Goal: Use online tool/utility: Utilize a website feature to perform a specific function

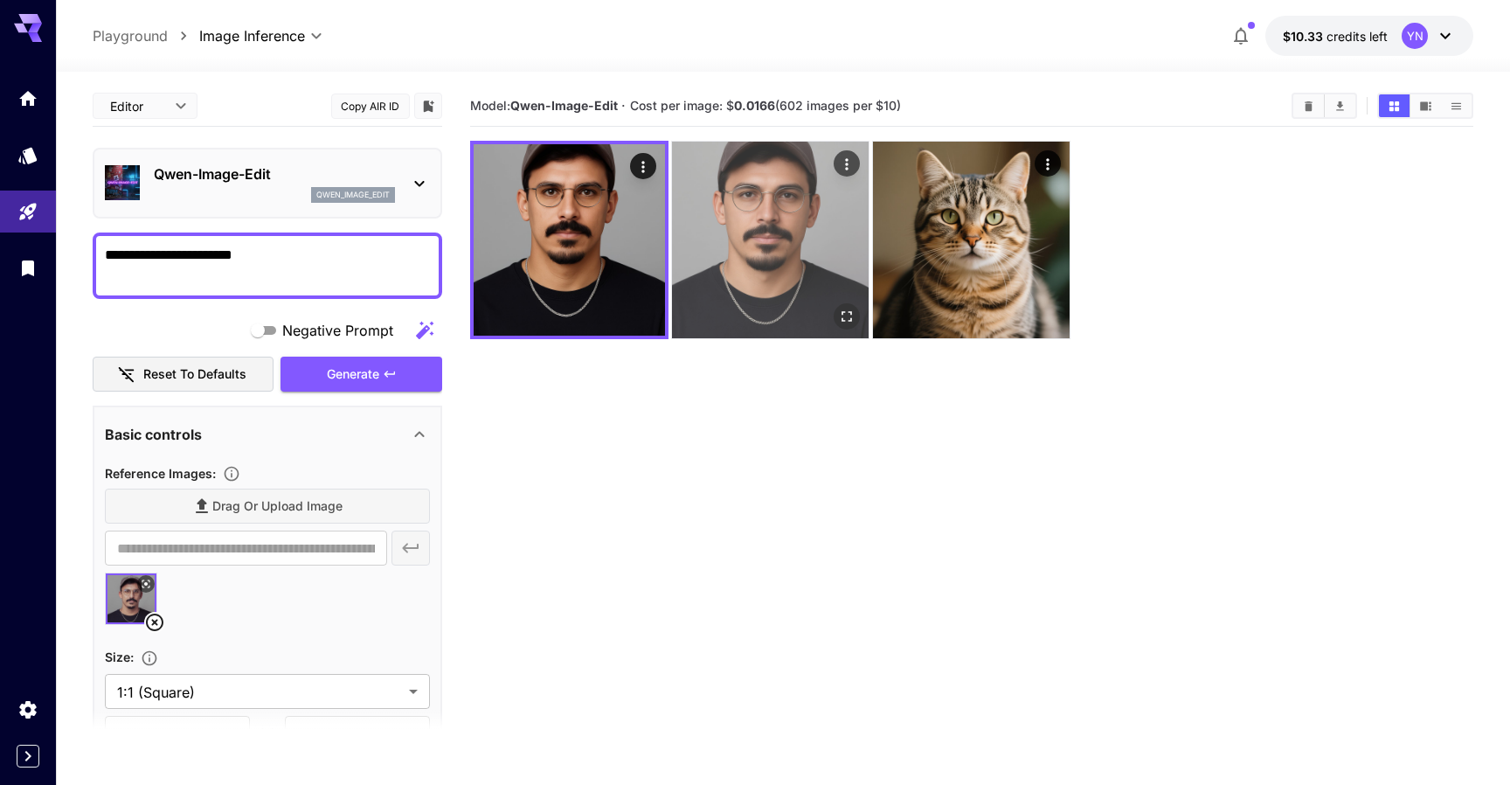
click at [721, 252] on img at bounding box center [770, 240] width 197 height 197
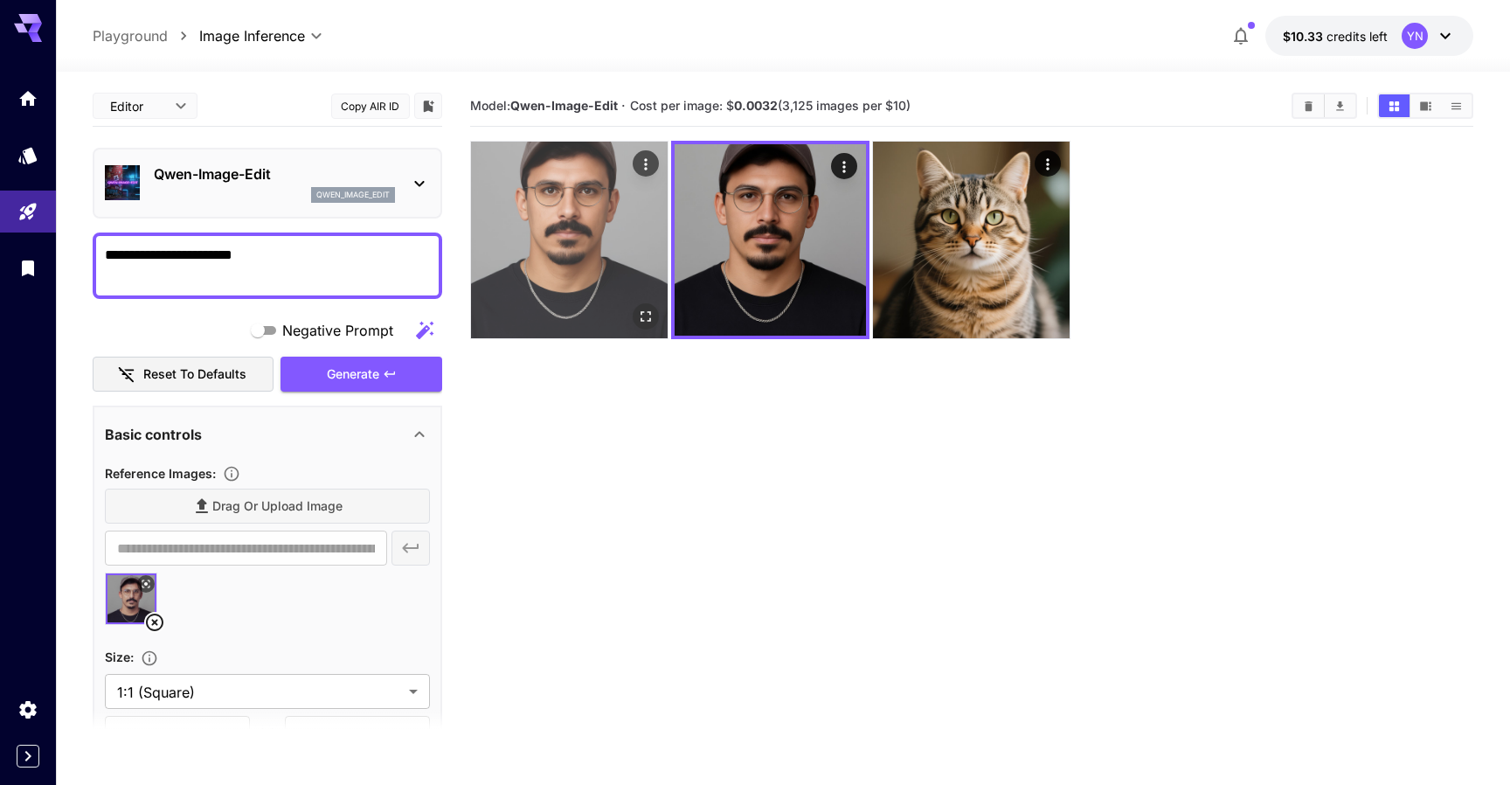
click at [501, 267] on img at bounding box center [569, 240] width 197 height 197
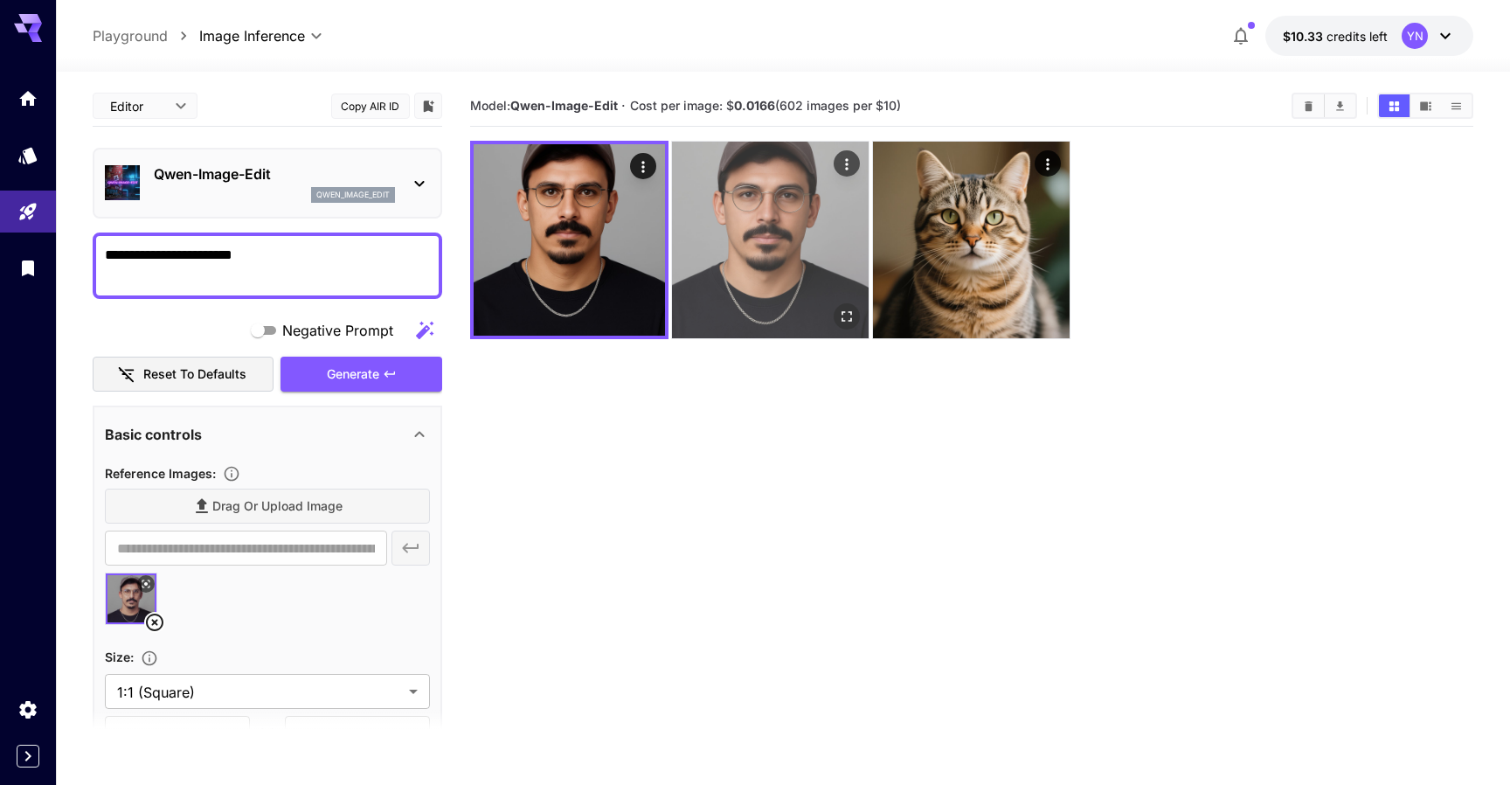
click at [766, 292] on img at bounding box center [770, 240] width 197 height 197
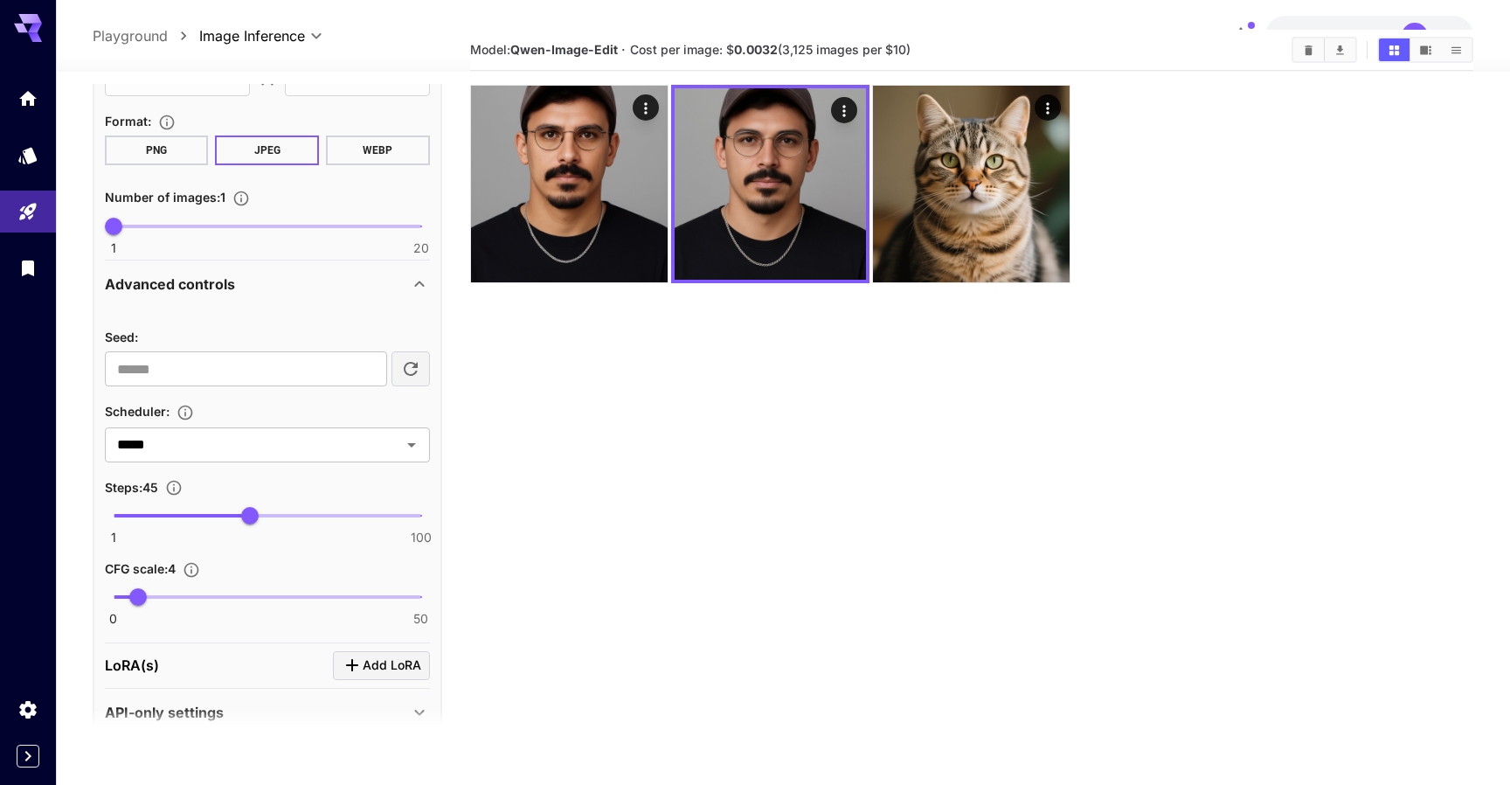
scroll to position [55, 0]
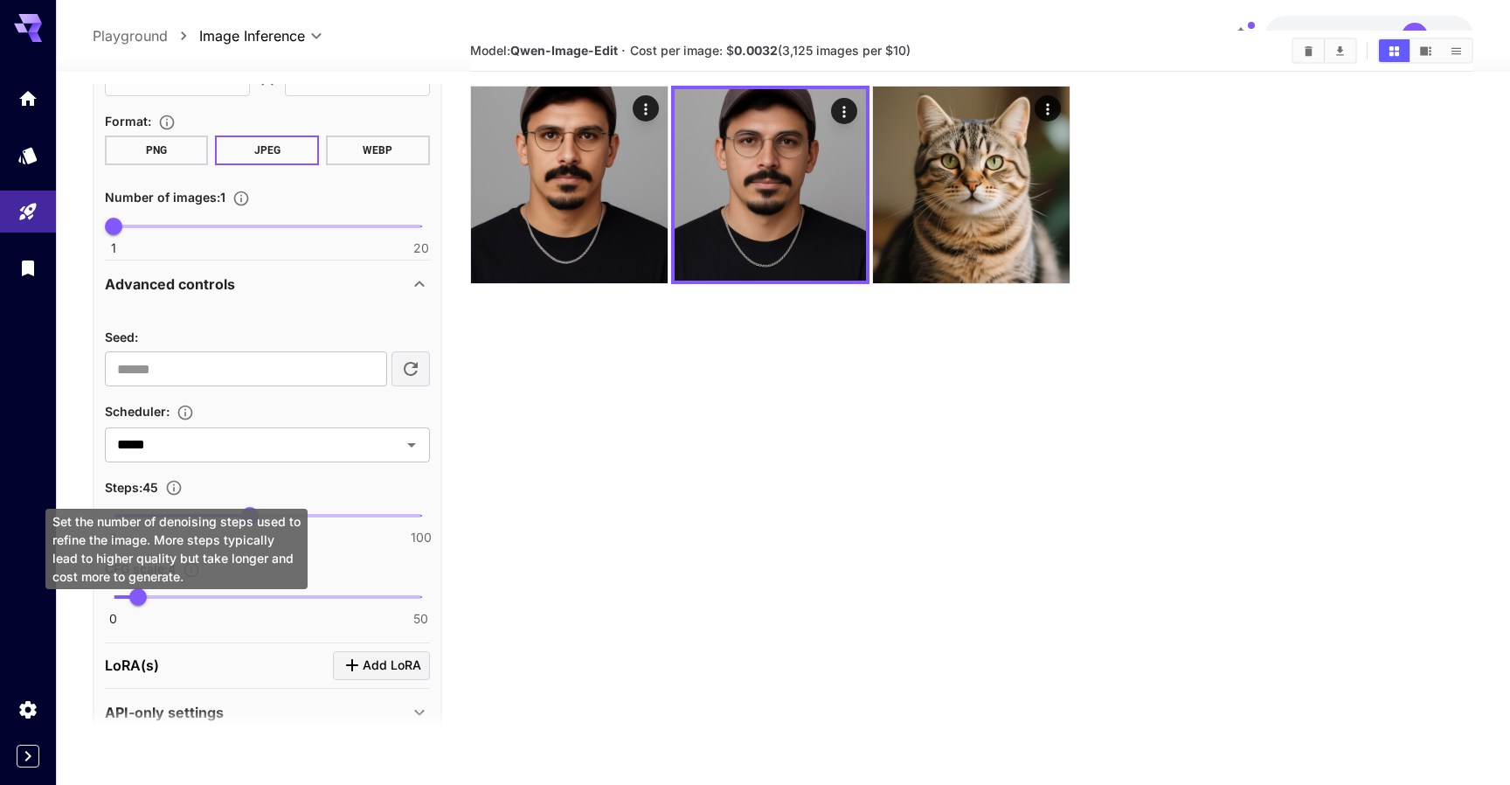
click at [173, 486] on icon "Set the number of denoising steps used to refine the image. More steps typicall…" at bounding box center [173, 487] width 17 height 17
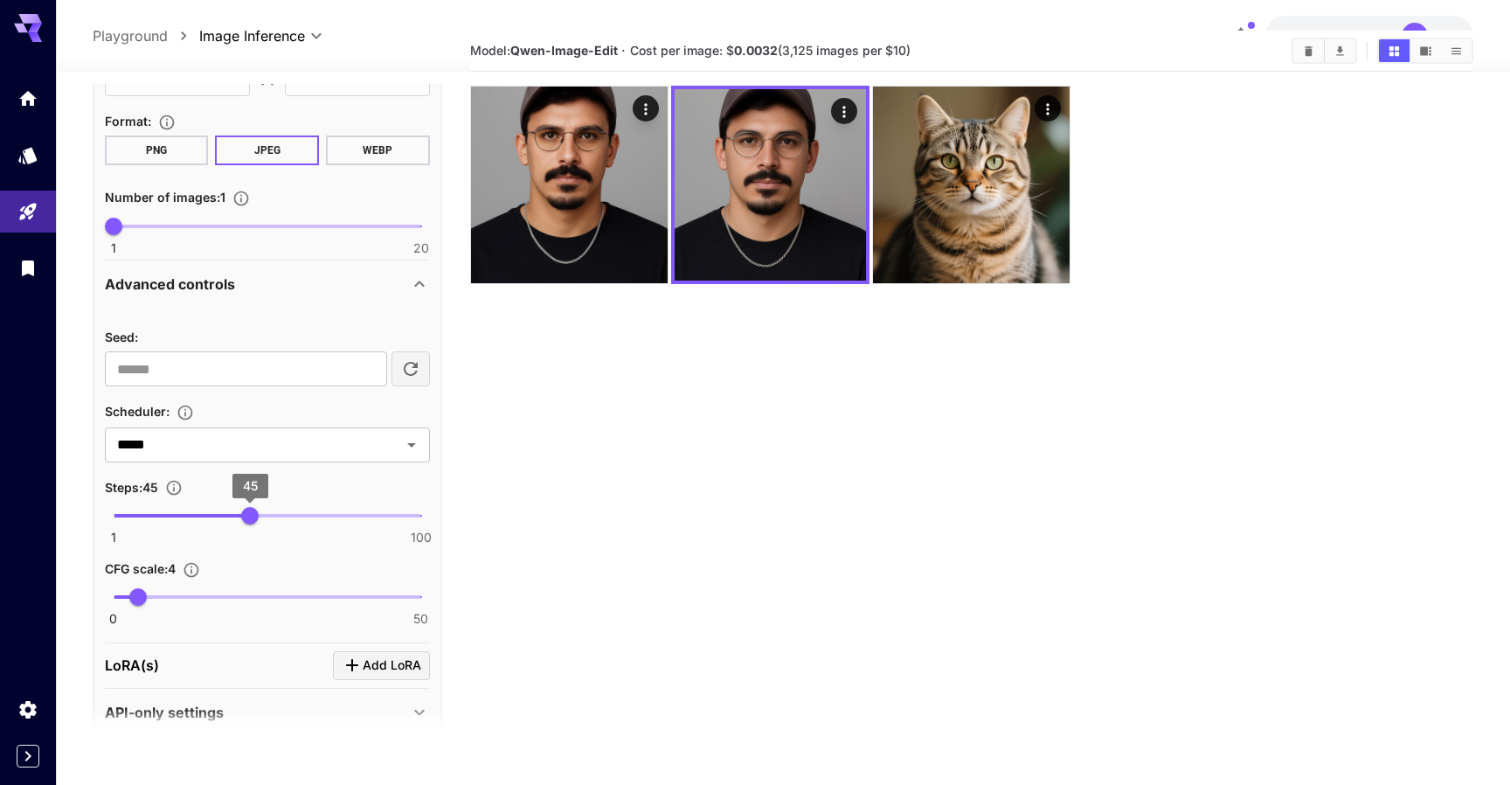
click at [244, 509] on span "45" at bounding box center [249, 515] width 17 height 17
click at [244, 509] on span "43" at bounding box center [243, 515] width 17 height 17
drag, startPoint x: 244, startPoint y: 509, endPoint x: 156, endPoint y: 501, distance: 88.6
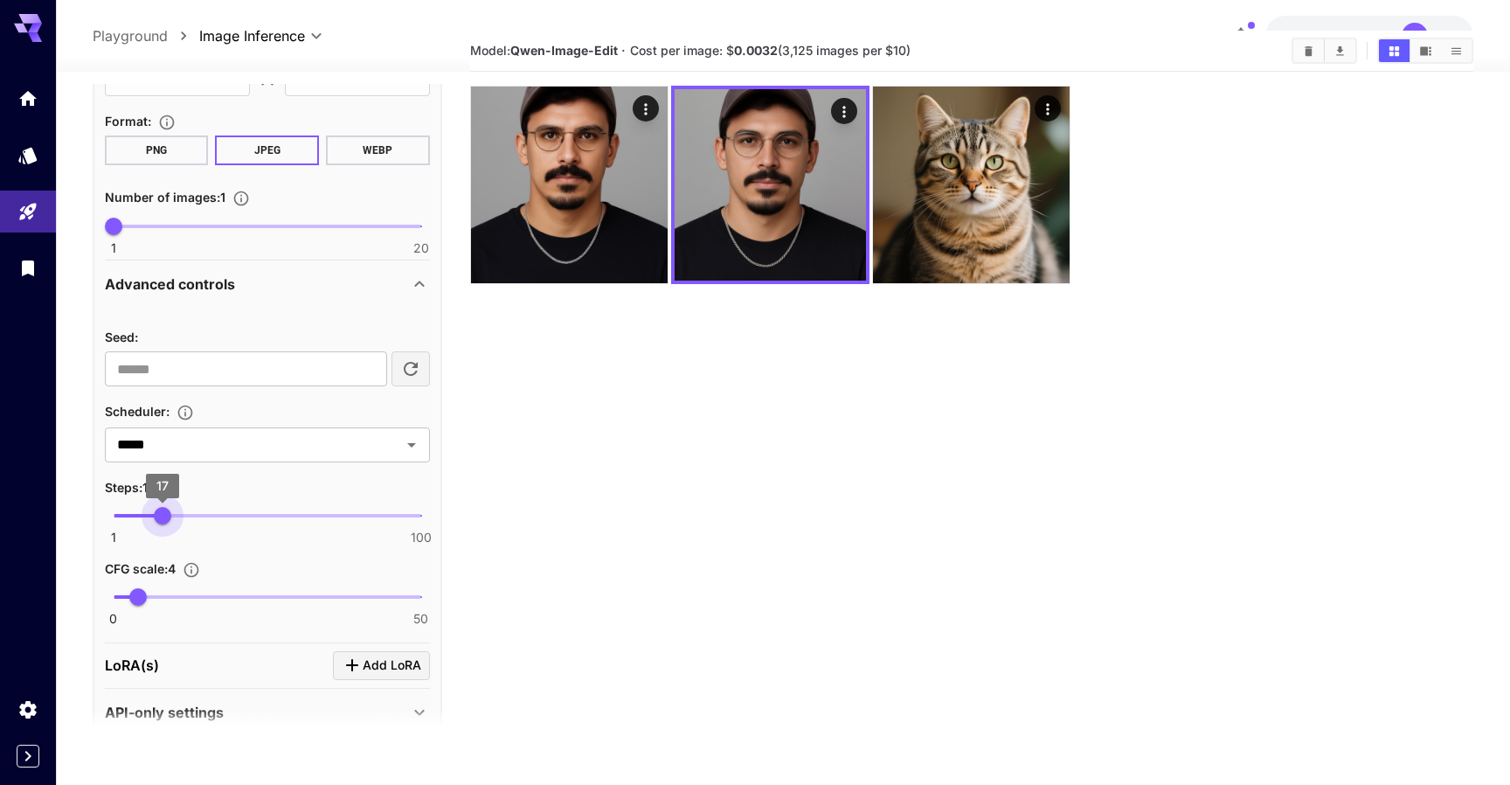
click at [156, 507] on span "17" at bounding box center [162, 515] width 17 height 17
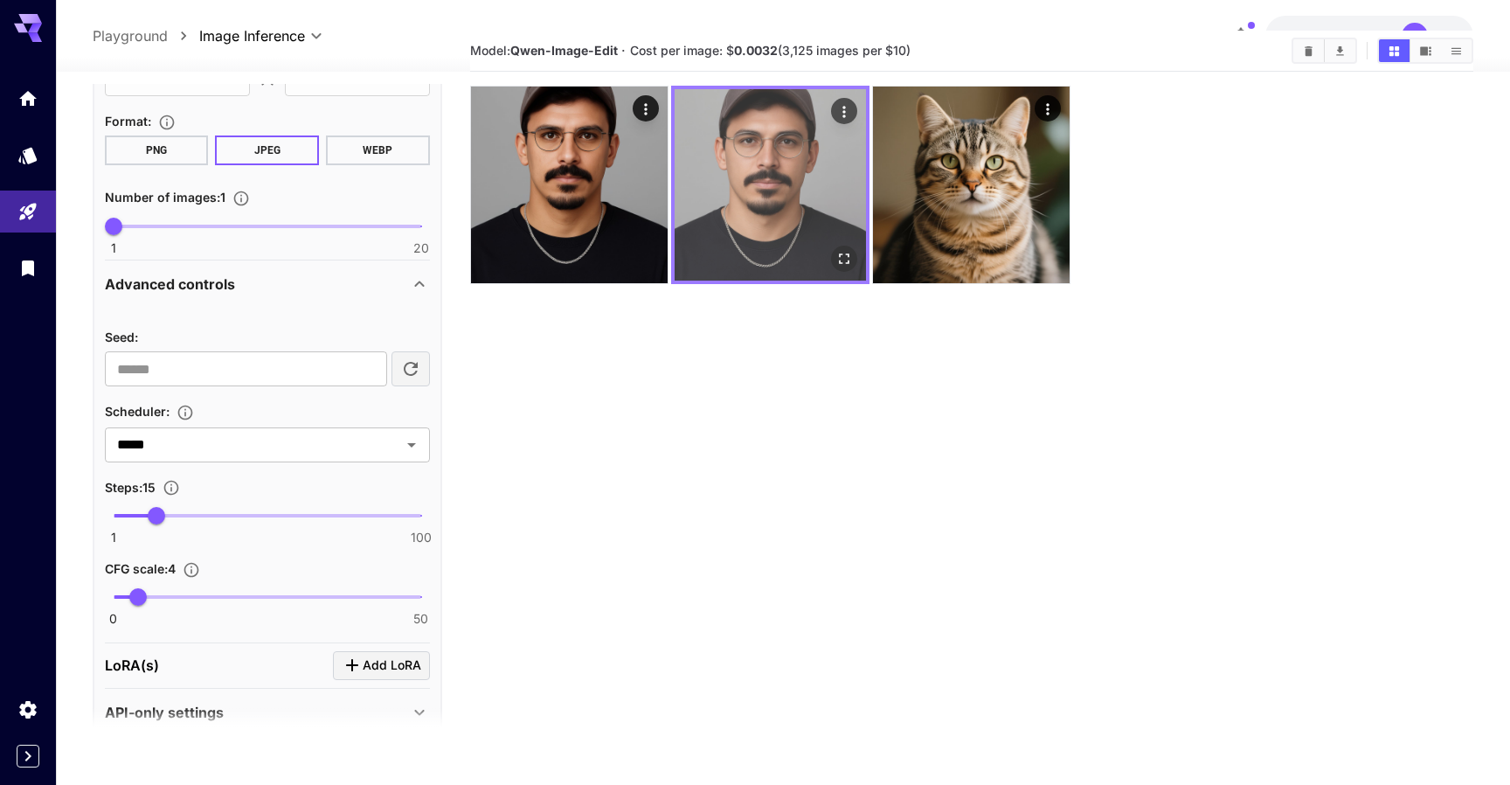
click at [757, 212] on img at bounding box center [769, 184] width 191 height 191
click at [841, 118] on icon "Actions" at bounding box center [843, 111] width 17 height 17
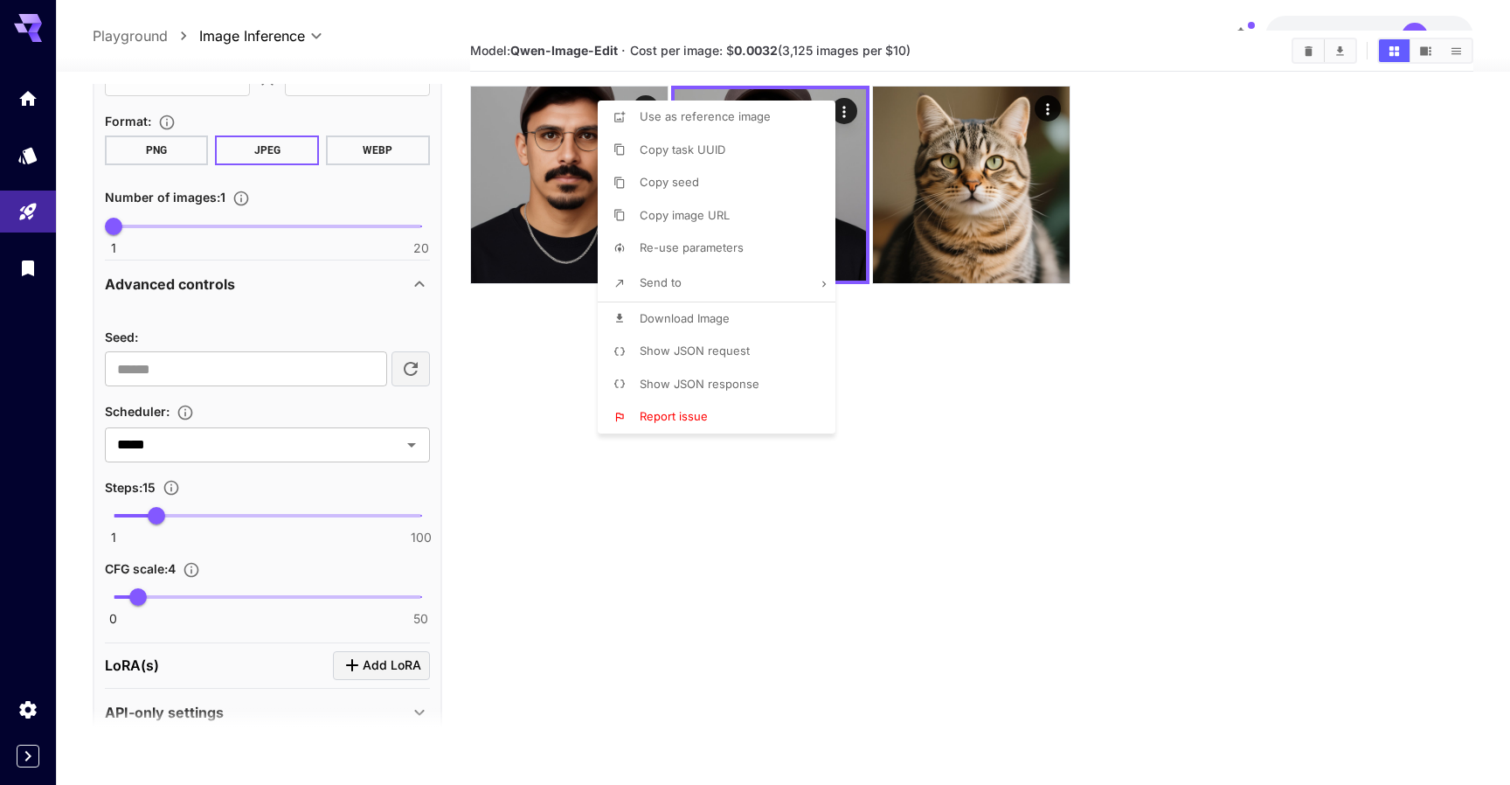
click at [936, 354] on div at bounding box center [755, 392] width 1510 height 785
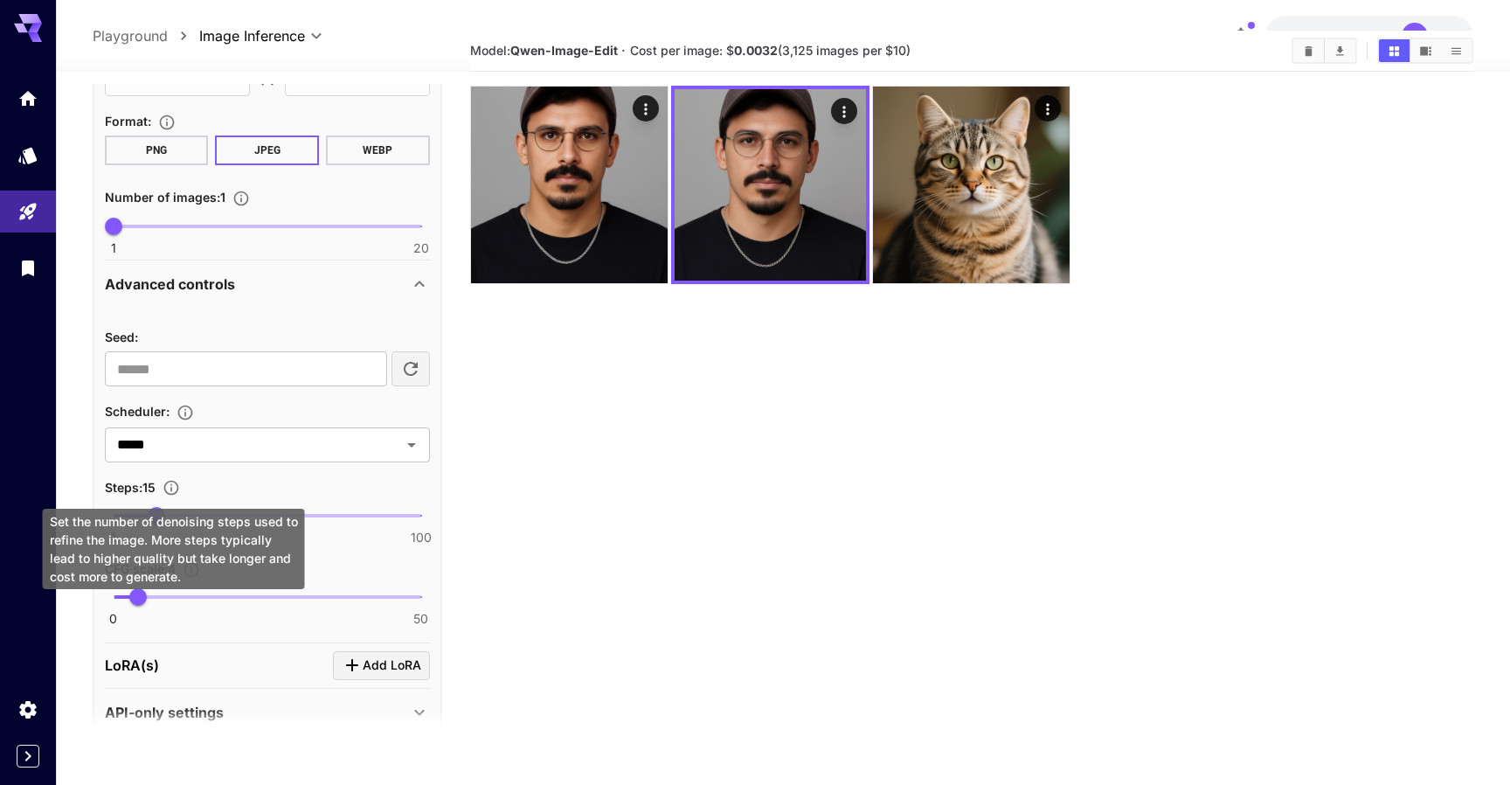
drag, startPoint x: 151, startPoint y: 511, endPoint x: 135, endPoint y: 511, distance: 16.6
click at [135, 511] on div "Set the number of denoising steps used to refine the image. More steps typicall…" at bounding box center [174, 548] width 262 height 80
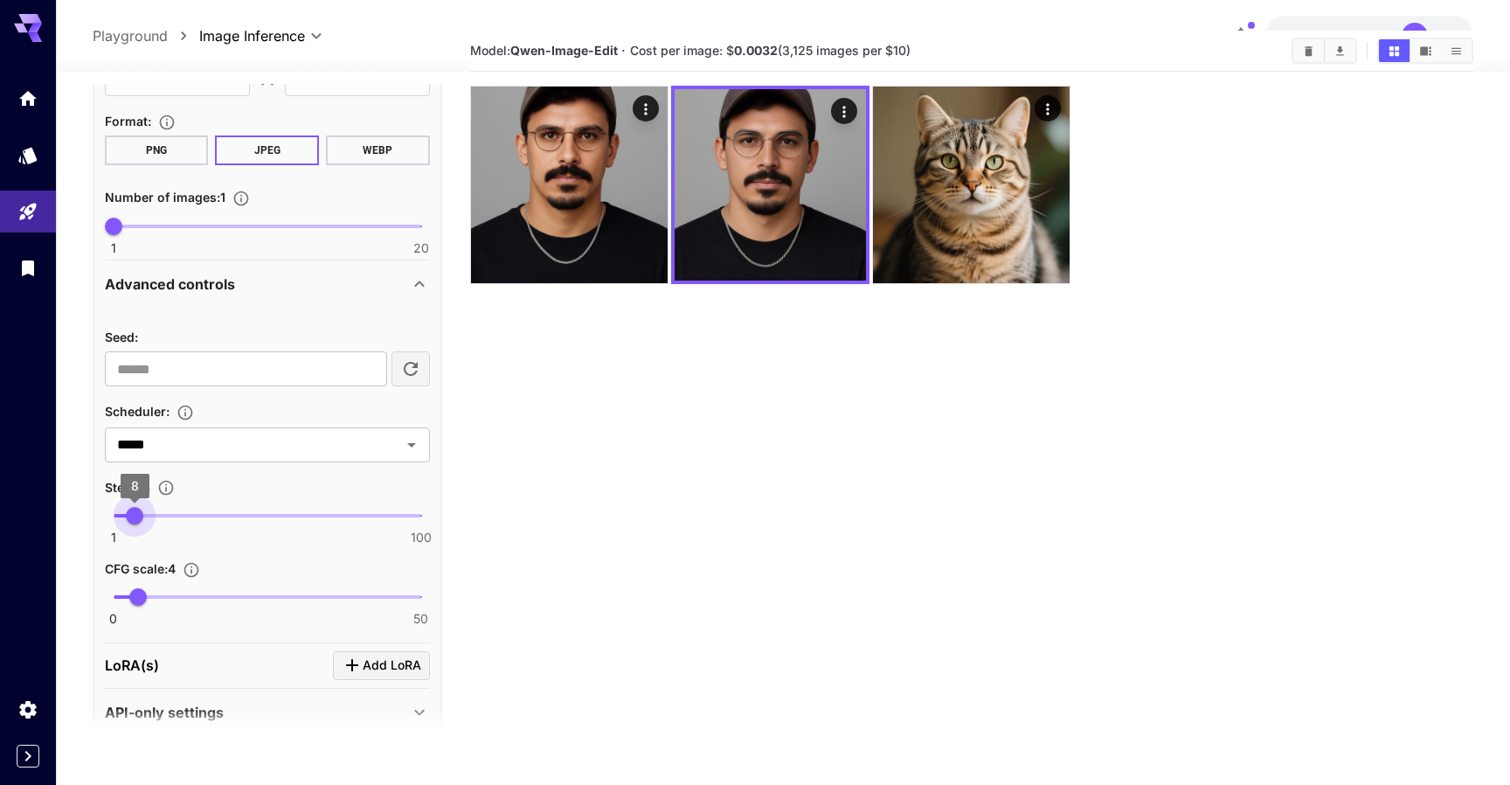
drag, startPoint x: 161, startPoint y: 516, endPoint x: 147, endPoint y: 516, distance: 14.0
click at [136, 516] on span "8" at bounding box center [134, 515] width 17 height 17
click at [624, 543] on section "Model: [PERSON_NAME]-Image-Edit · Cost per image: $ 0.0032 (3,125 images per $1…" at bounding box center [972, 423] width 1004 height 785
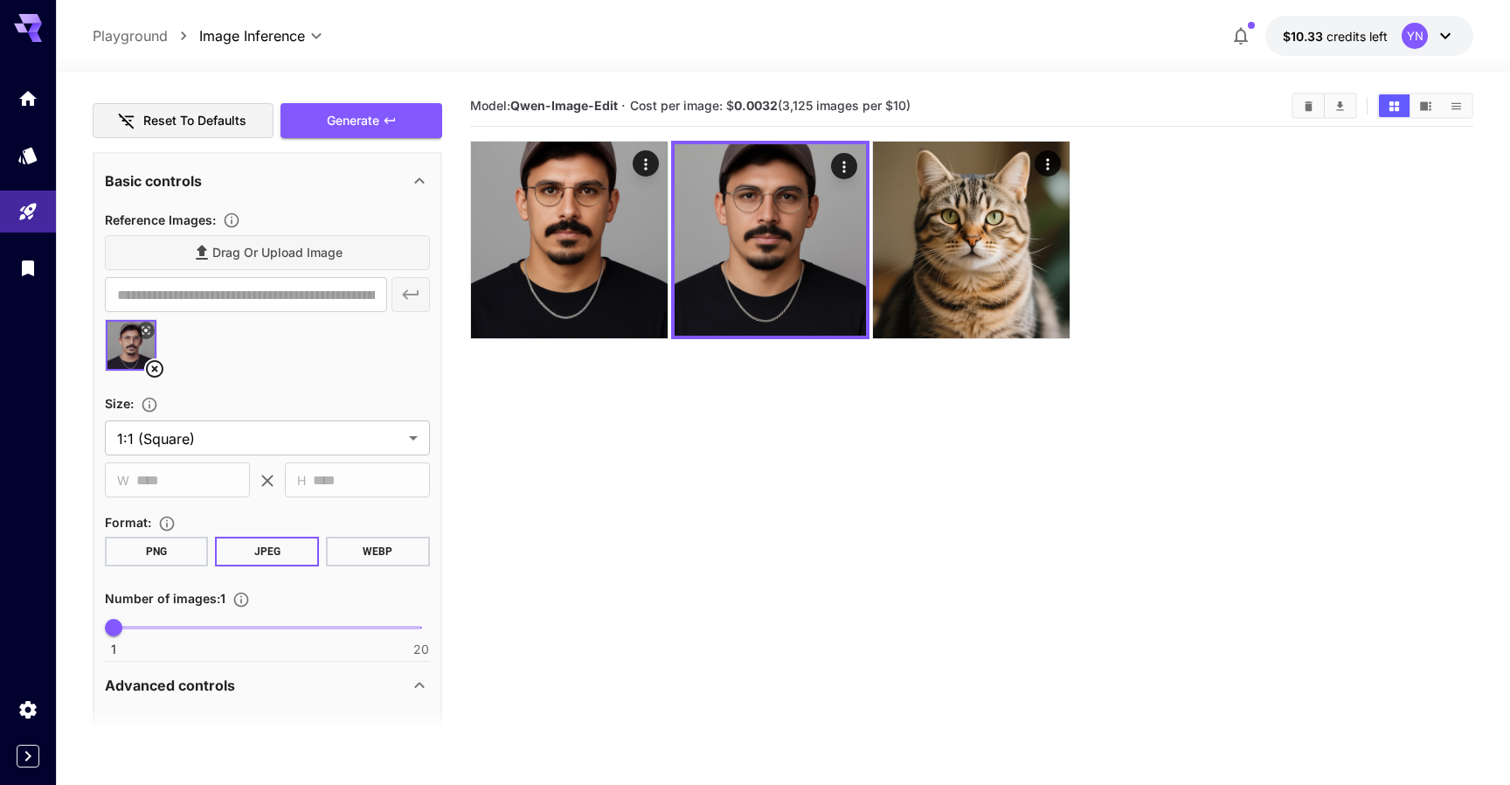
scroll to position [0, 0]
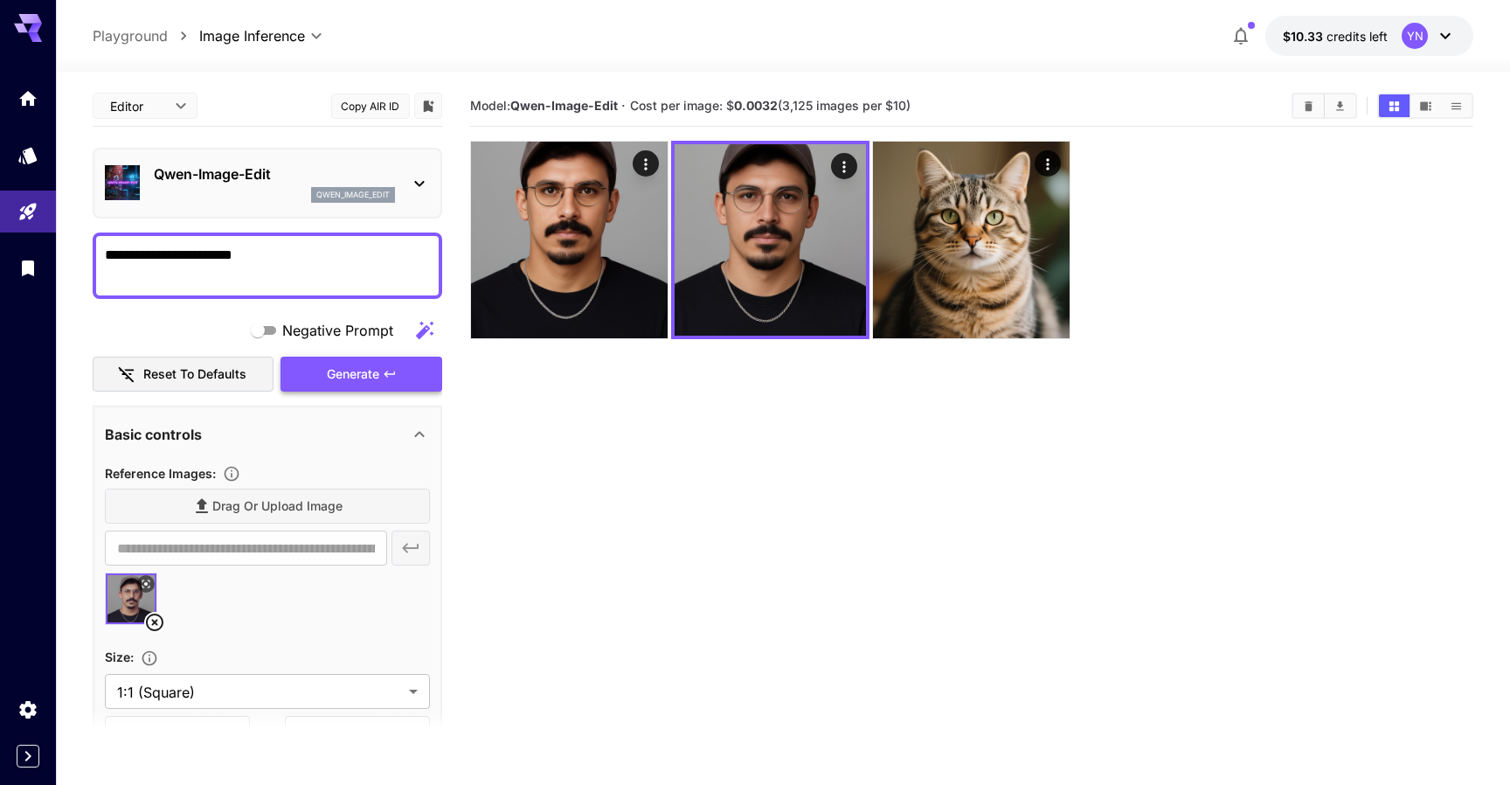
click at [372, 384] on button "Generate" at bounding box center [360, 374] width 161 height 36
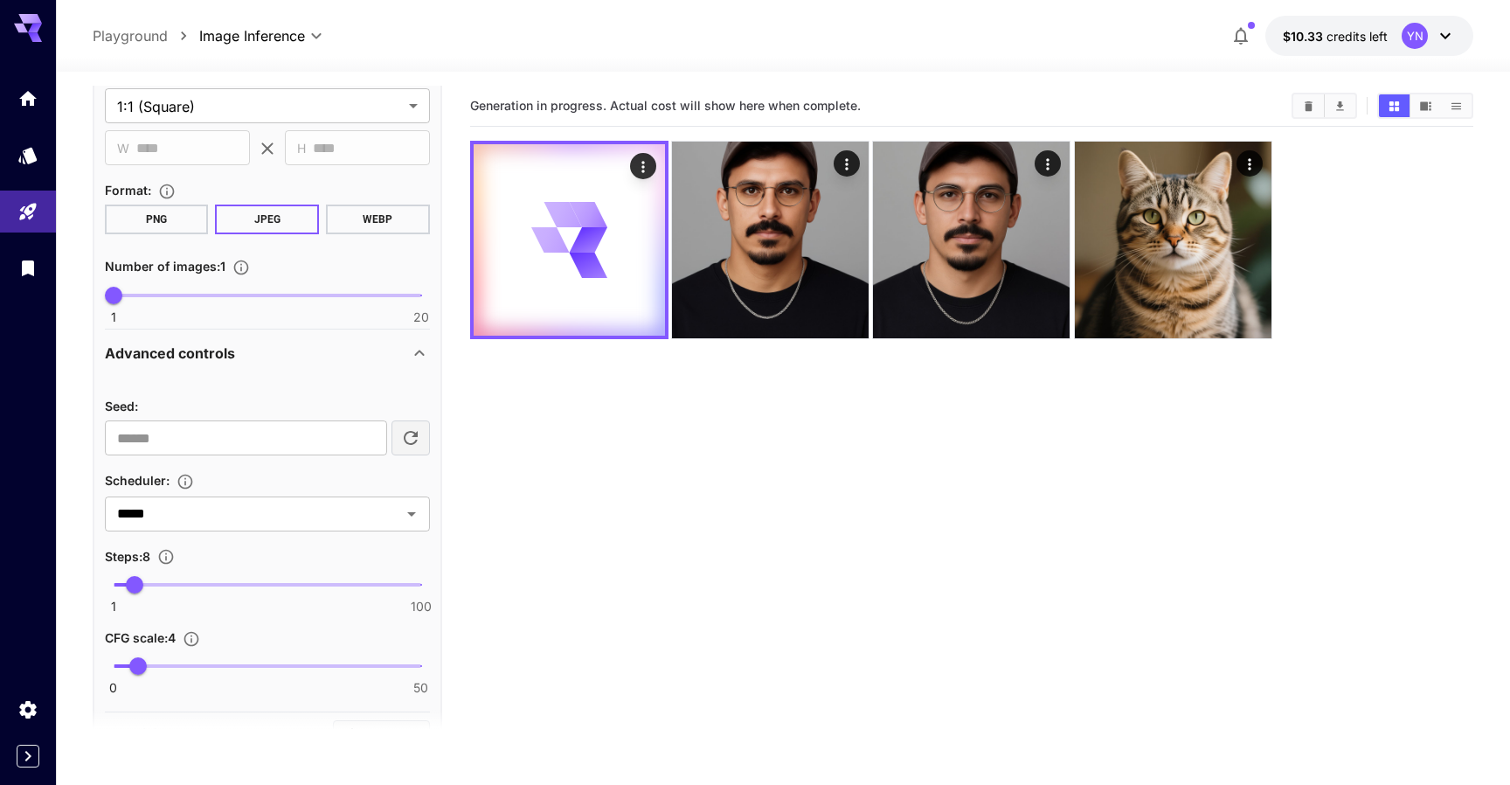
scroll to position [682, 0]
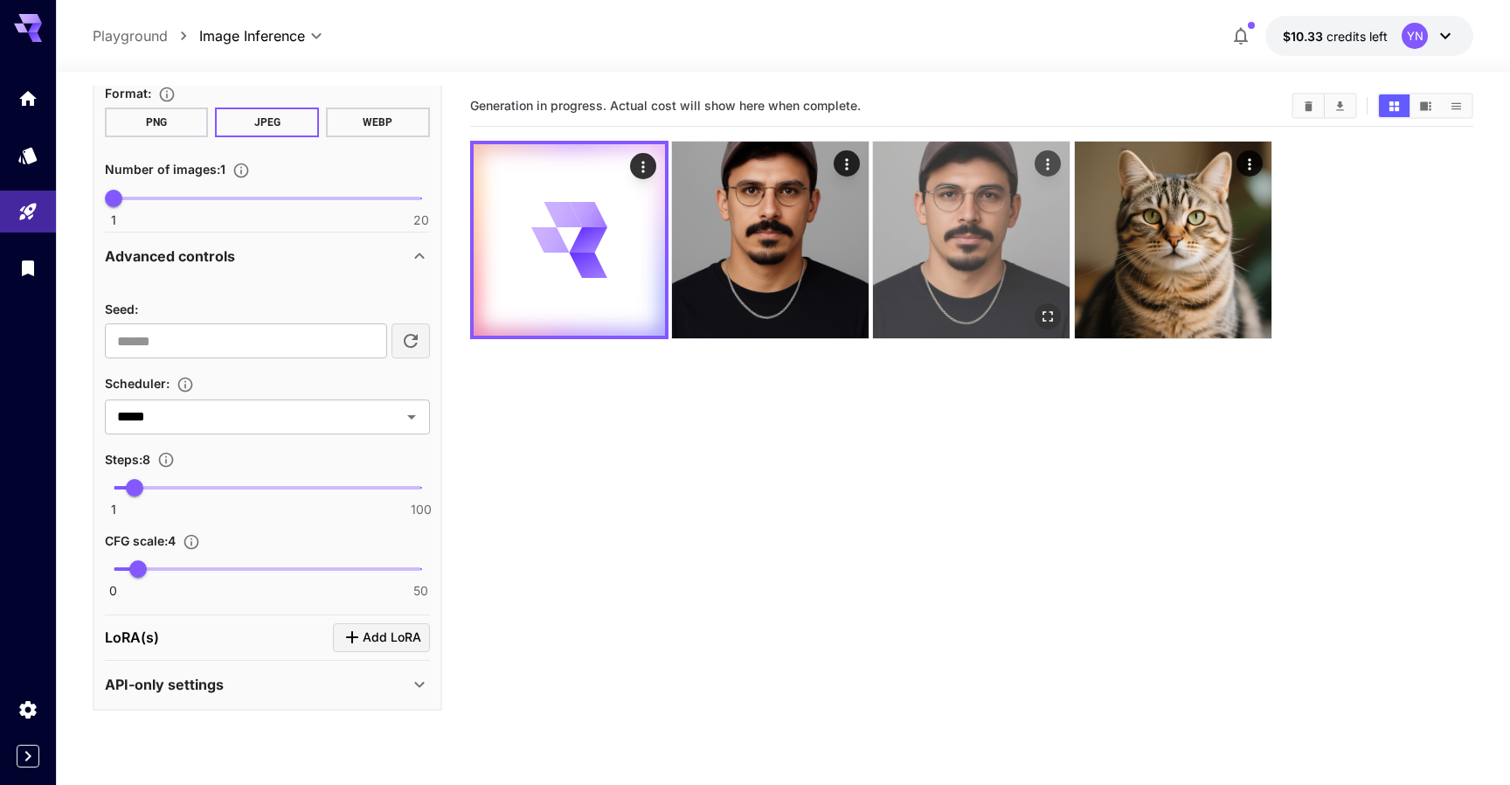
click at [948, 233] on img at bounding box center [971, 240] width 197 height 197
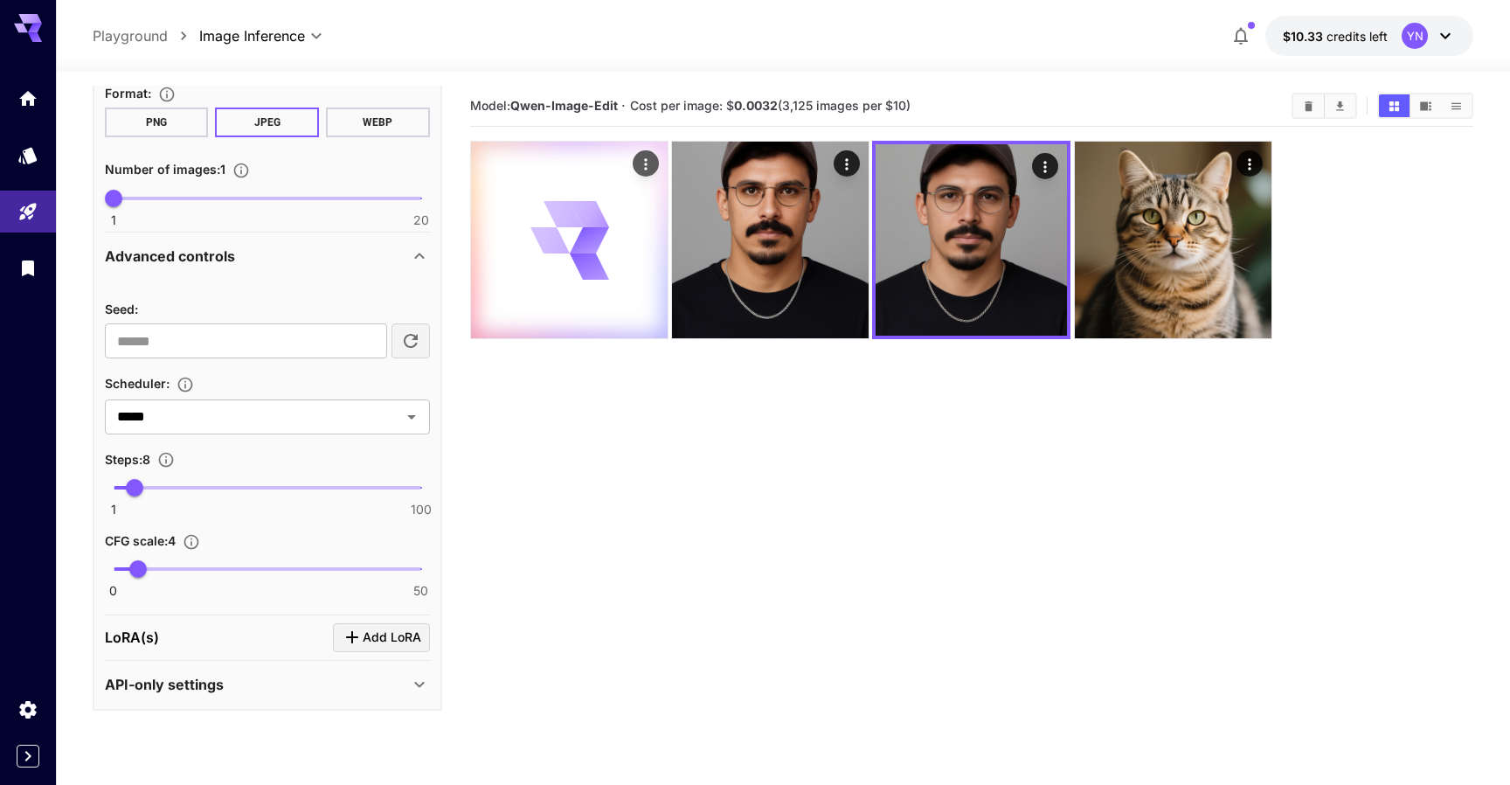
click at [559, 227] on icon at bounding box center [568, 240] width 79 height 79
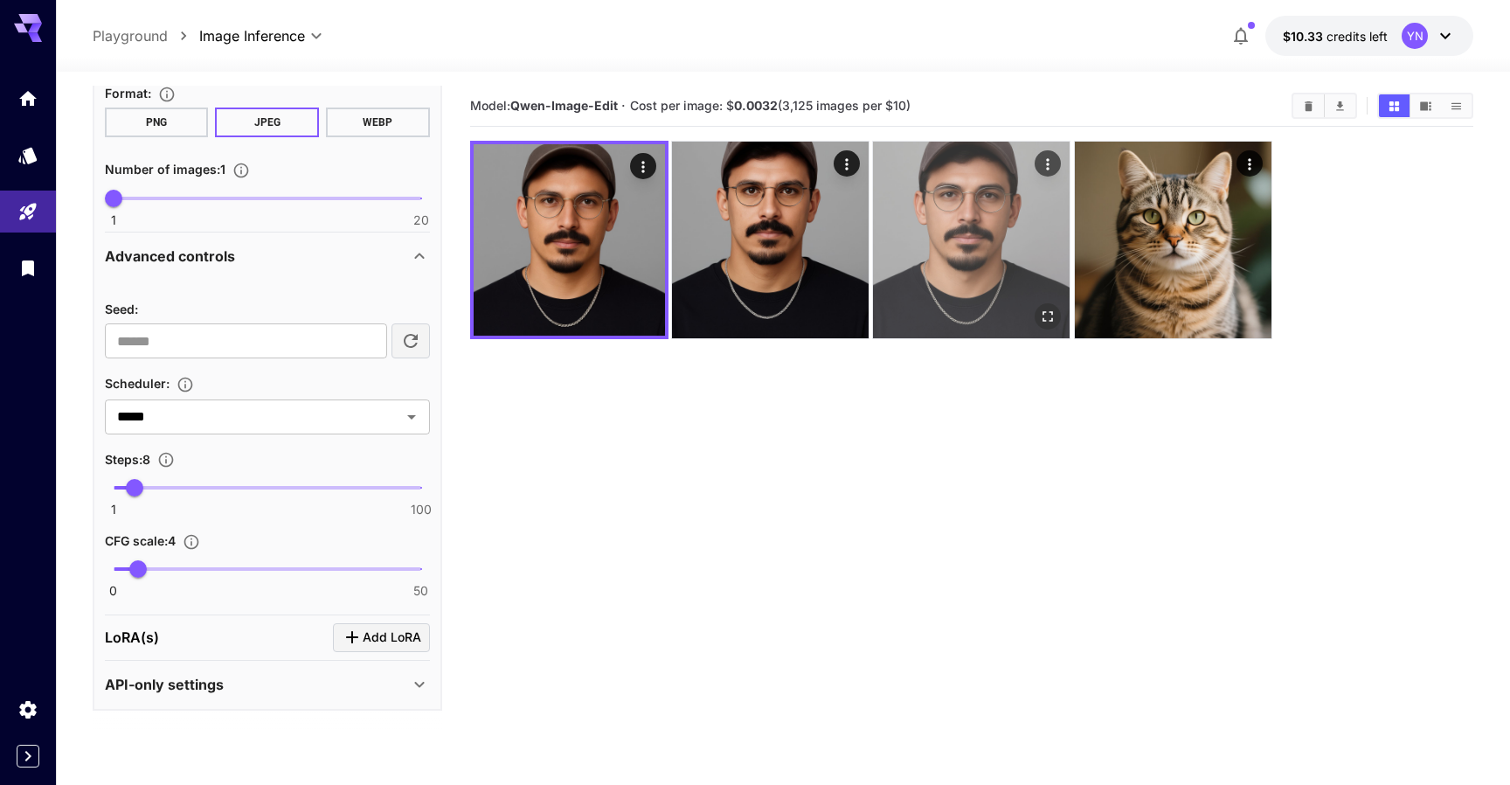
click at [956, 243] on img at bounding box center [971, 240] width 197 height 197
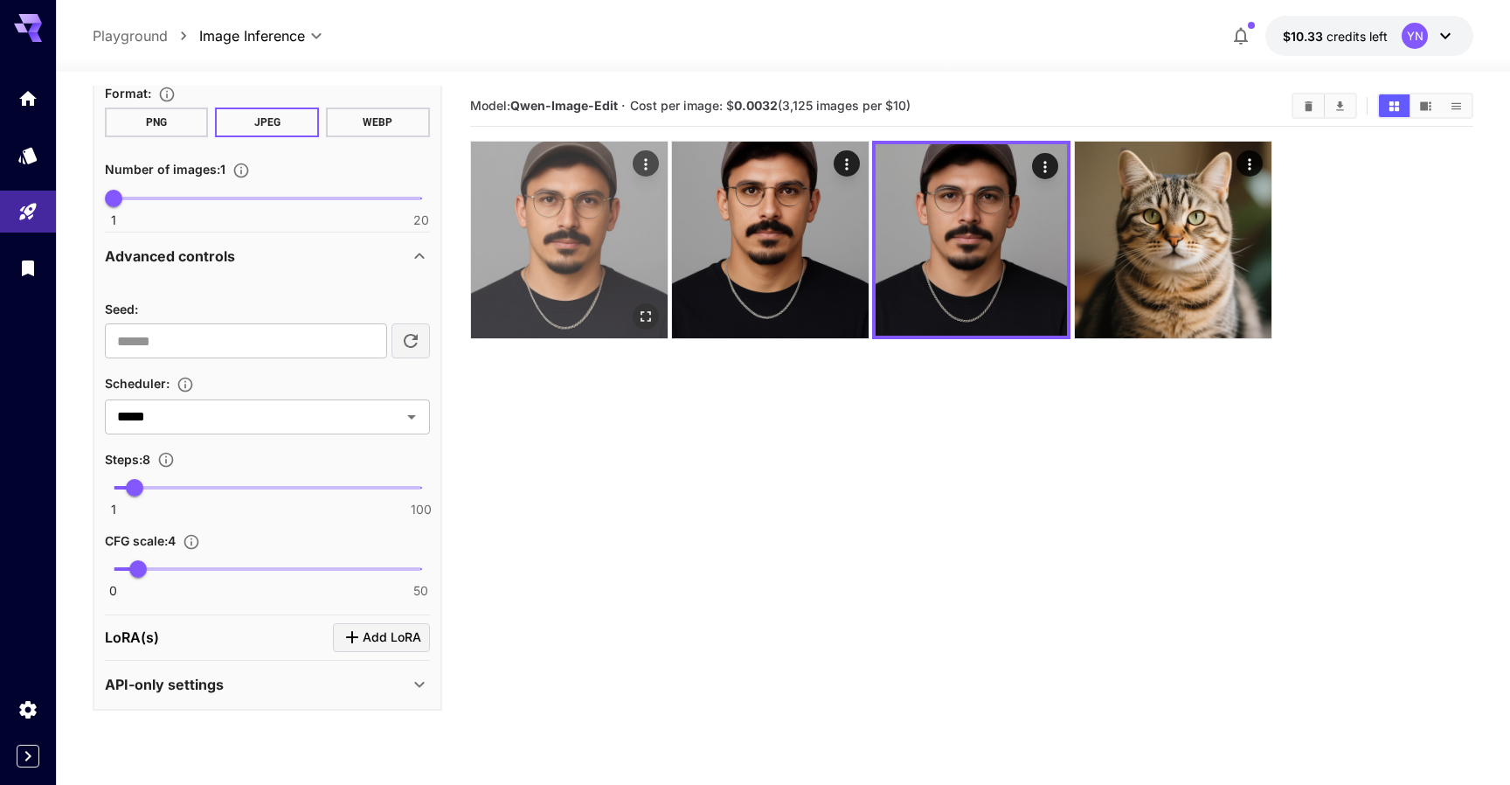
click at [614, 278] on img at bounding box center [569, 240] width 197 height 197
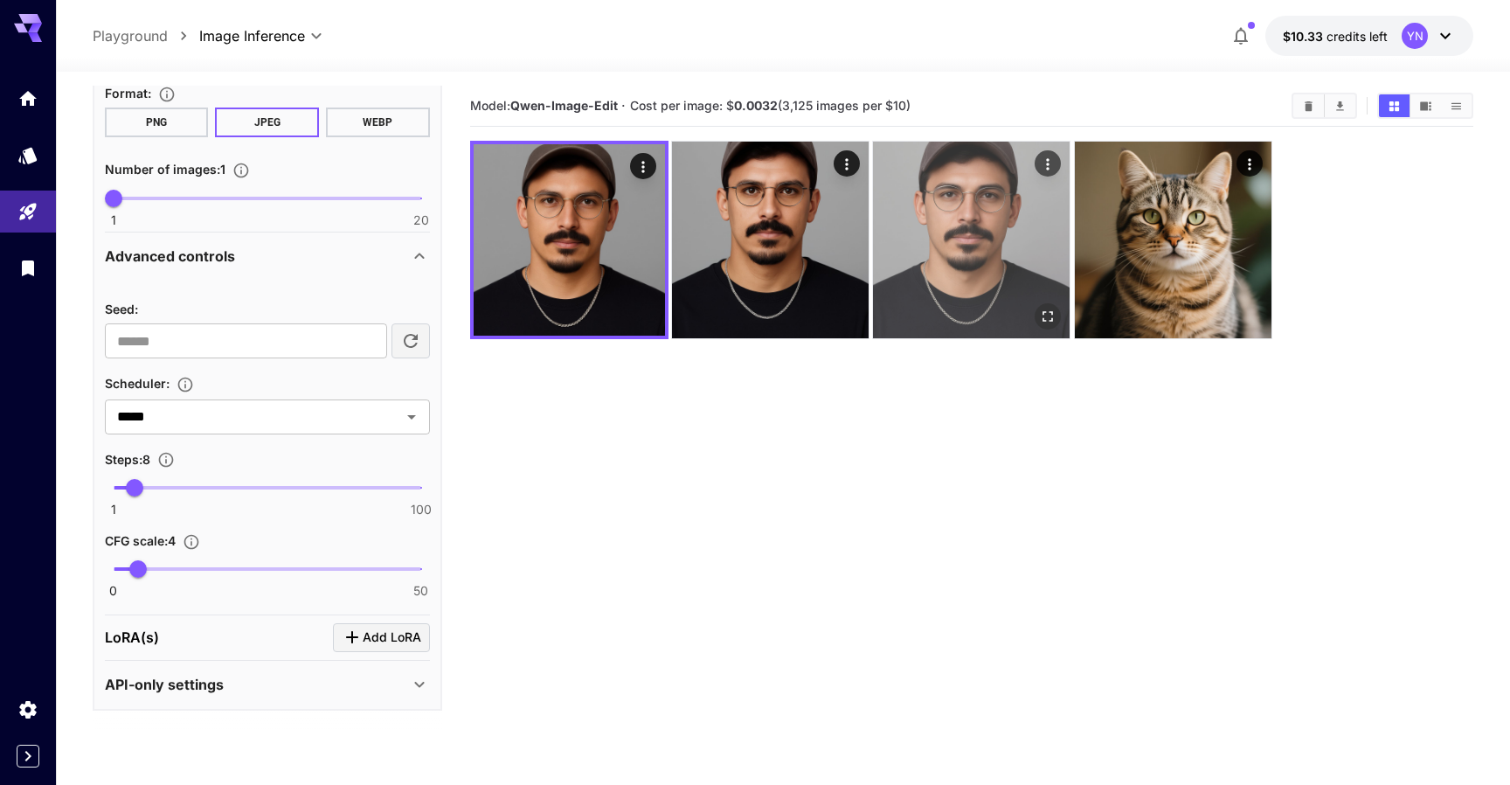
click at [993, 256] on img at bounding box center [971, 240] width 197 height 197
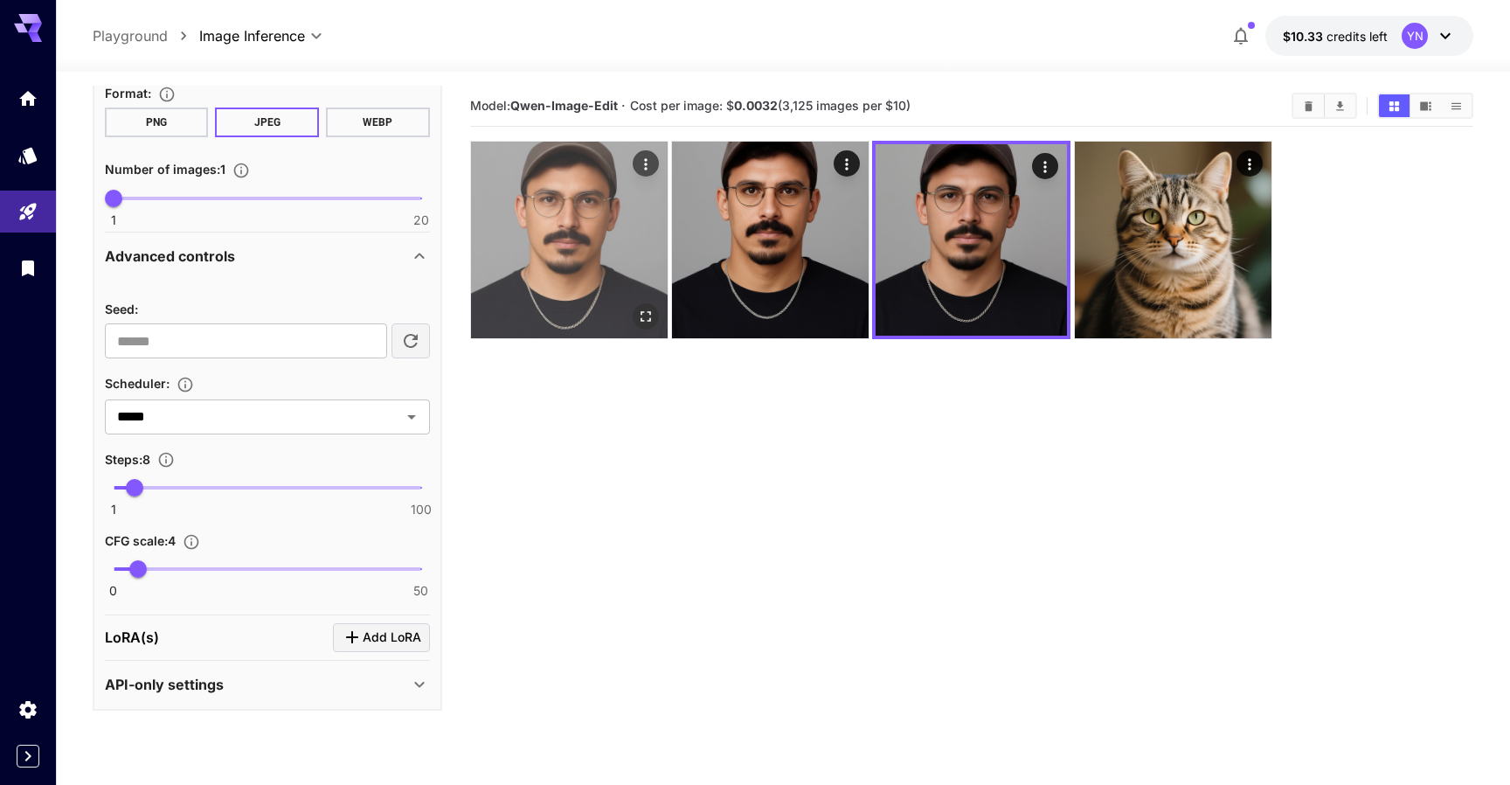
click at [557, 316] on img at bounding box center [569, 240] width 197 height 197
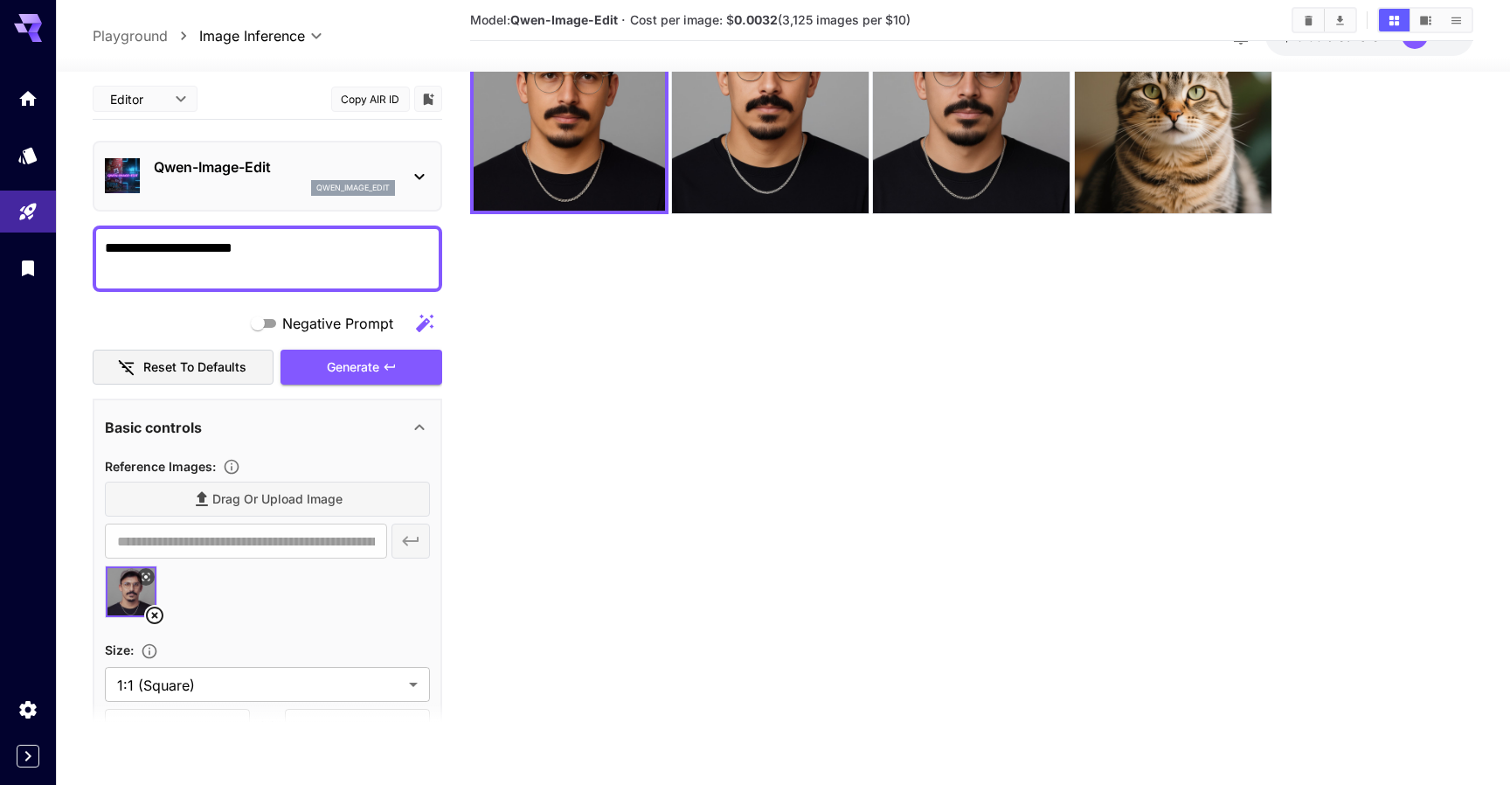
scroll to position [0, 0]
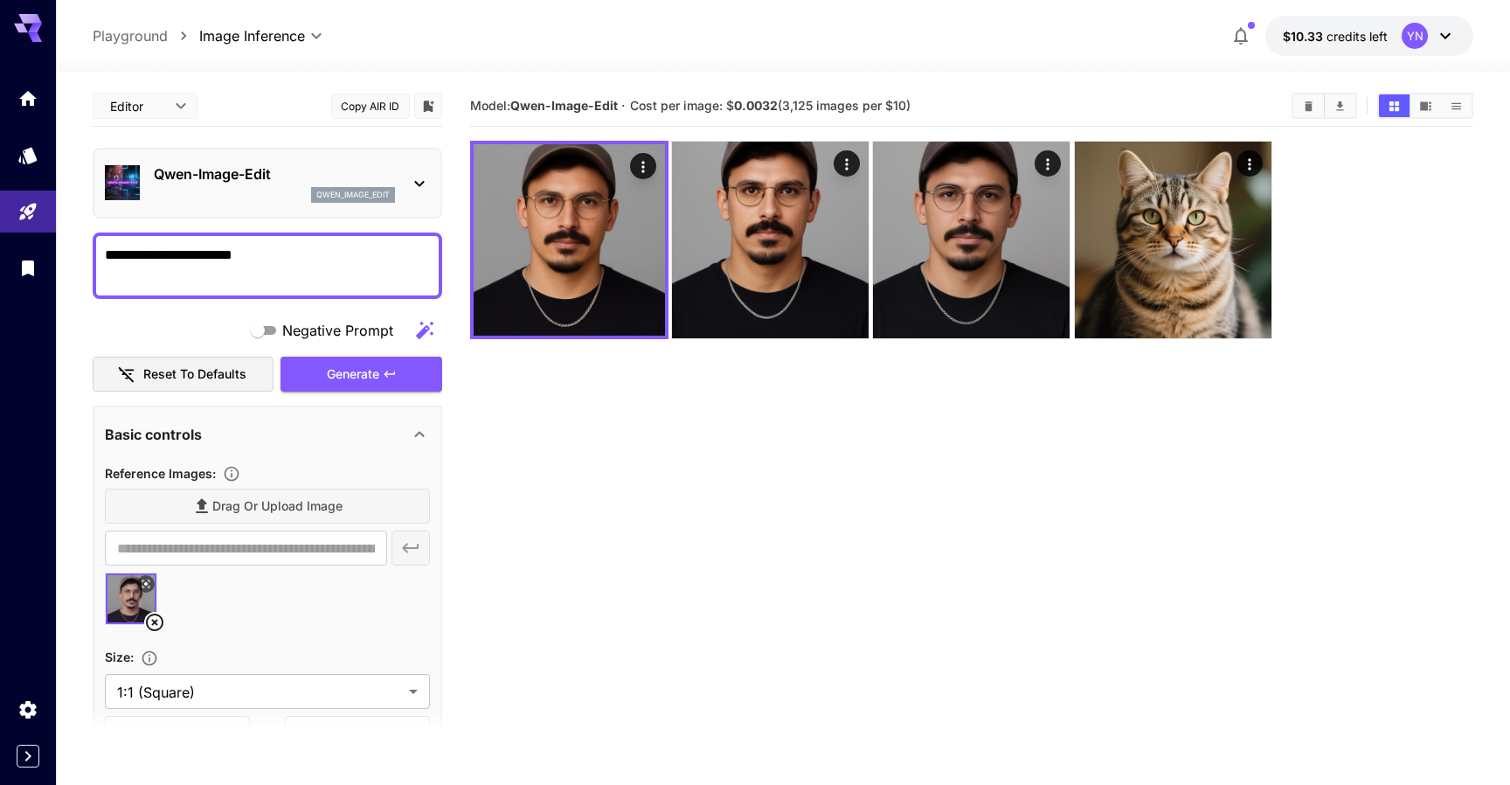
click at [287, 170] on p "Qwen-Image-Edit" at bounding box center [274, 173] width 241 height 21
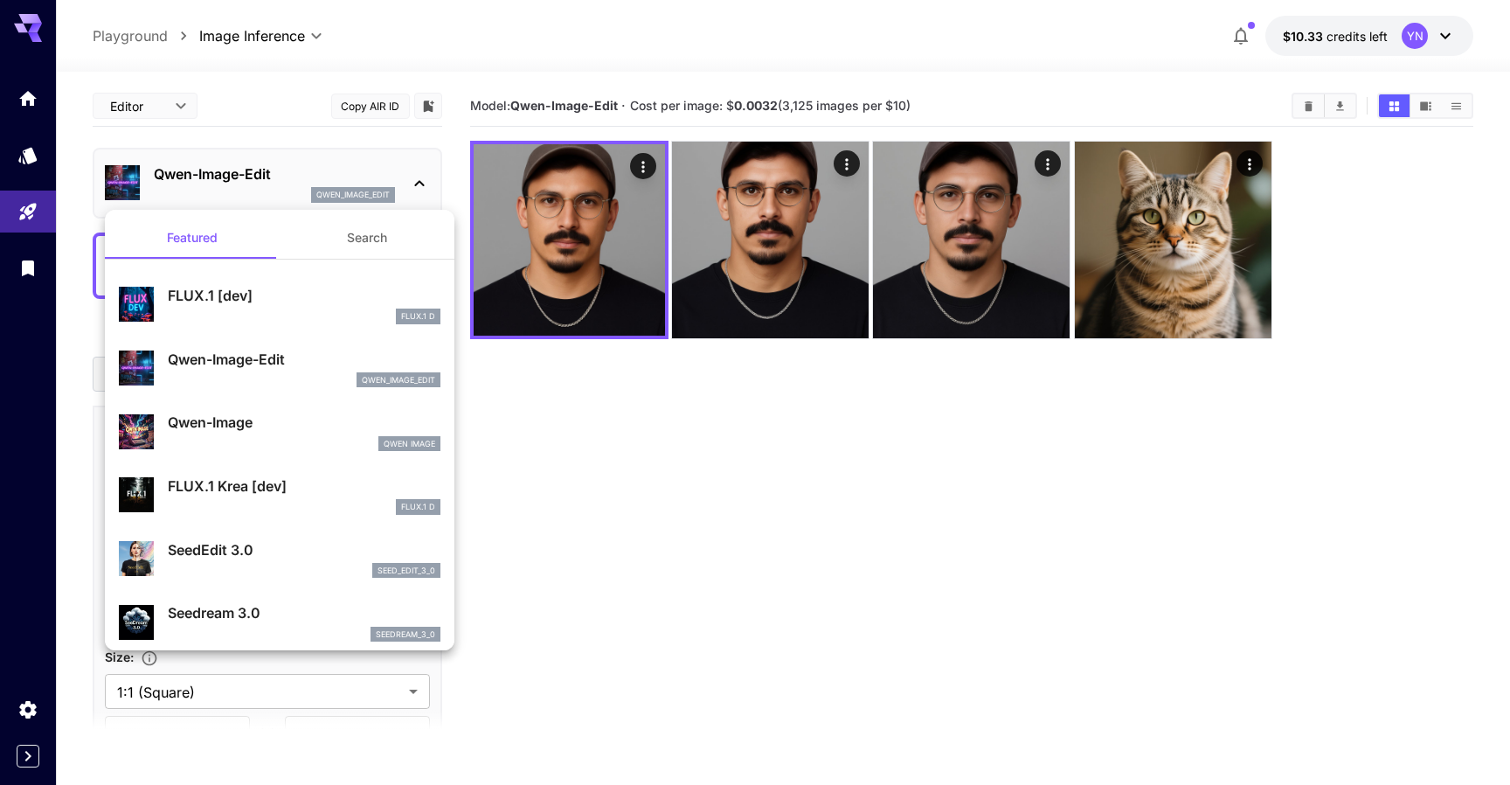
click at [308, 433] on div "Qwen-Image Qwen Image" at bounding box center [304, 430] width 273 height 39
type input "**"
type input "***"
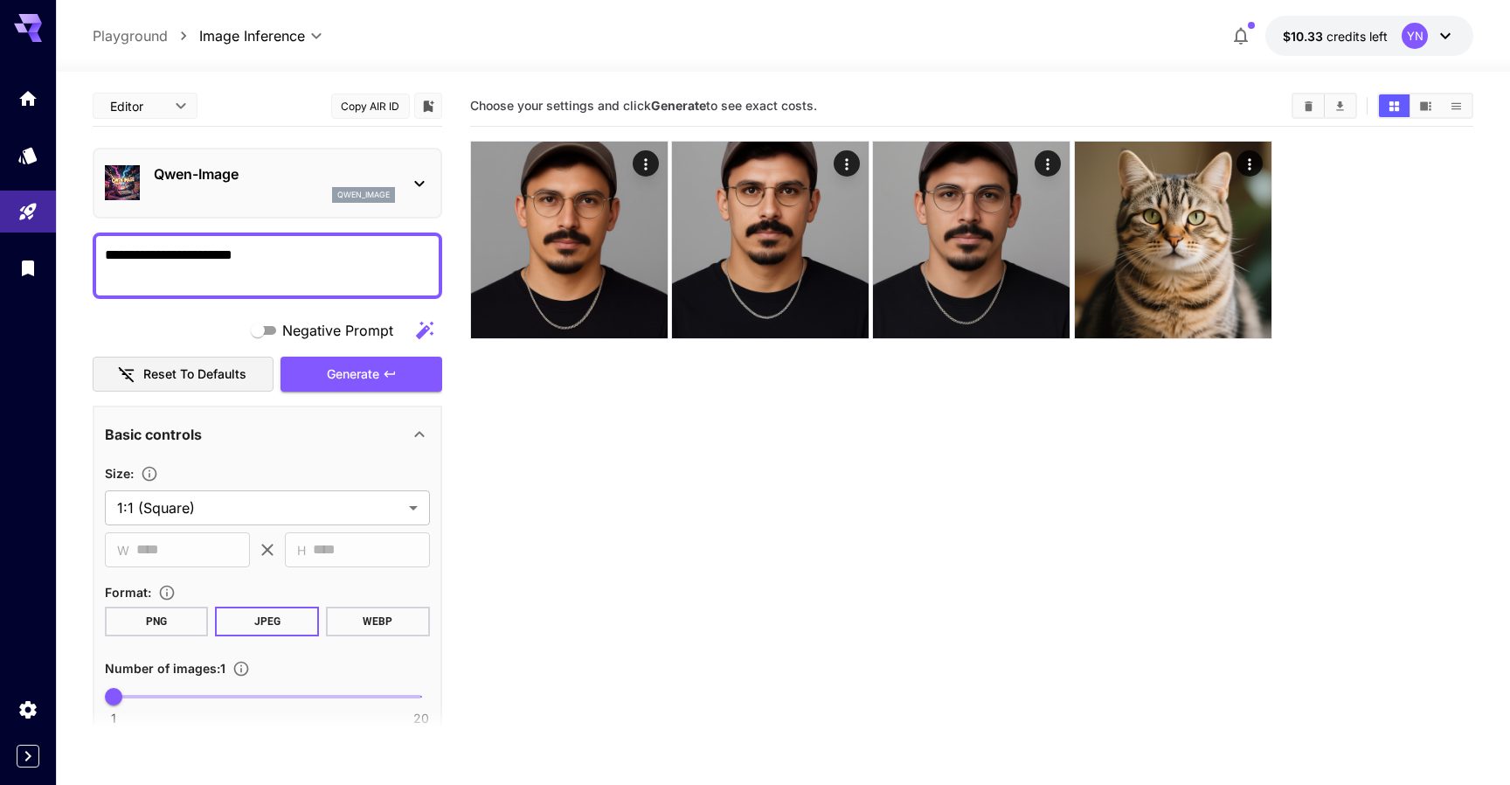
click at [144, 253] on textarea "**********" at bounding box center [267, 266] width 325 height 42
click at [176, 265] on textarea "**********" at bounding box center [267, 266] width 325 height 42
drag, startPoint x: 176, startPoint y: 265, endPoint x: 116, endPoint y: 256, distance: 60.9
click at [113, 256] on textarea "**********" at bounding box center [267, 266] width 325 height 42
click at [116, 256] on textarea "**********" at bounding box center [267, 266] width 325 height 42
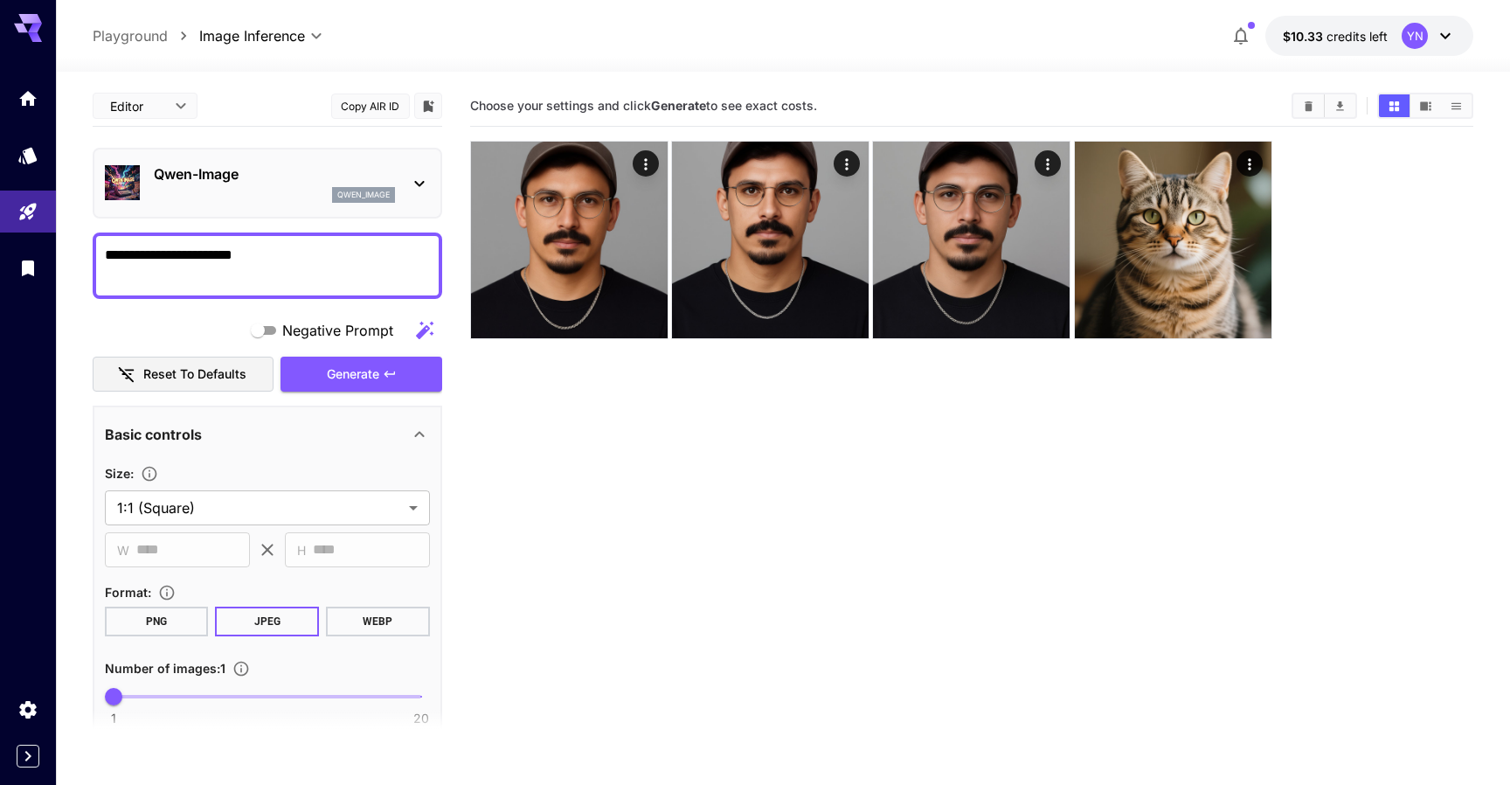
click at [116, 256] on textarea "**********" at bounding box center [267, 266] width 325 height 42
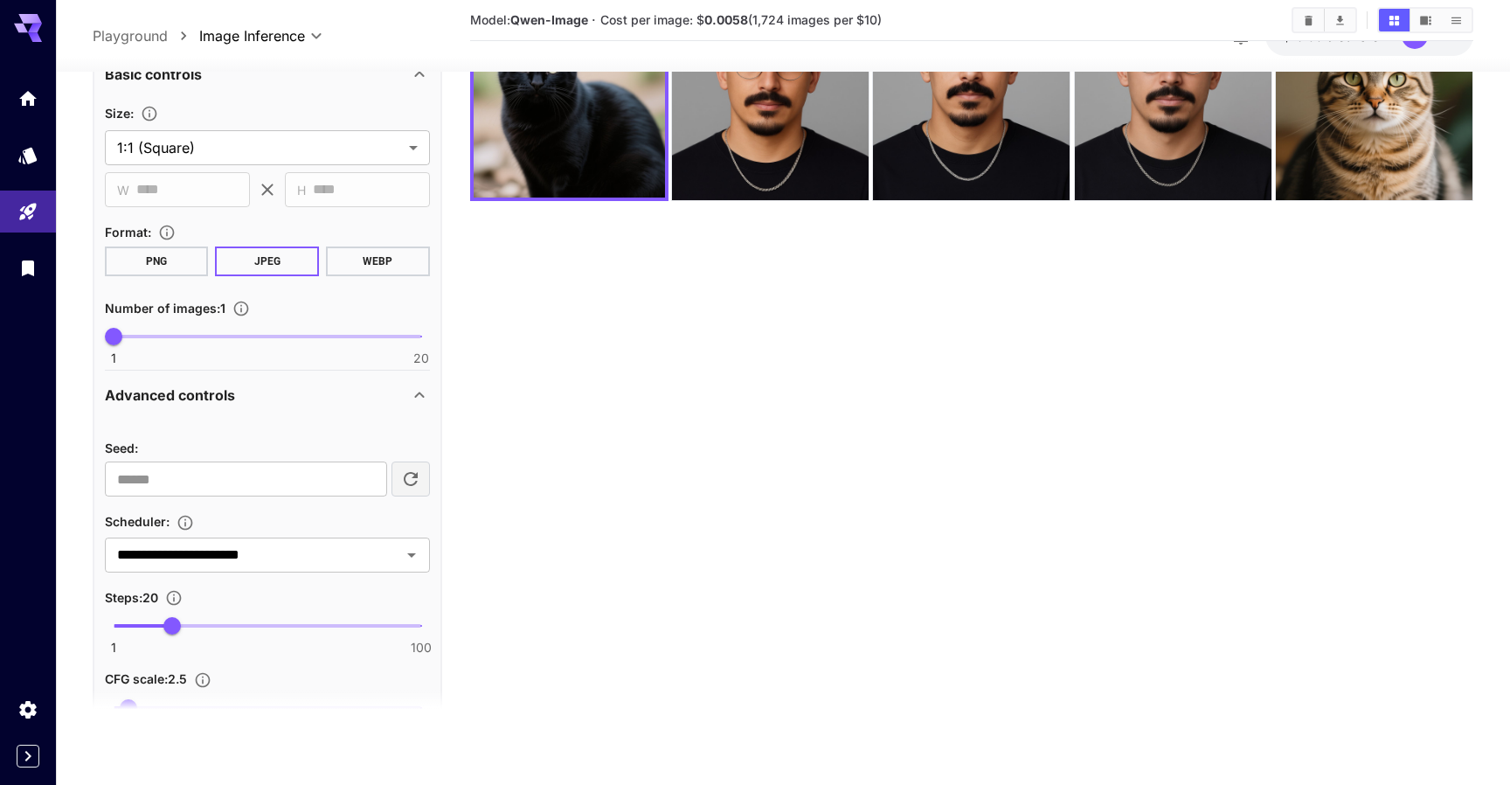
scroll to position [368, 0]
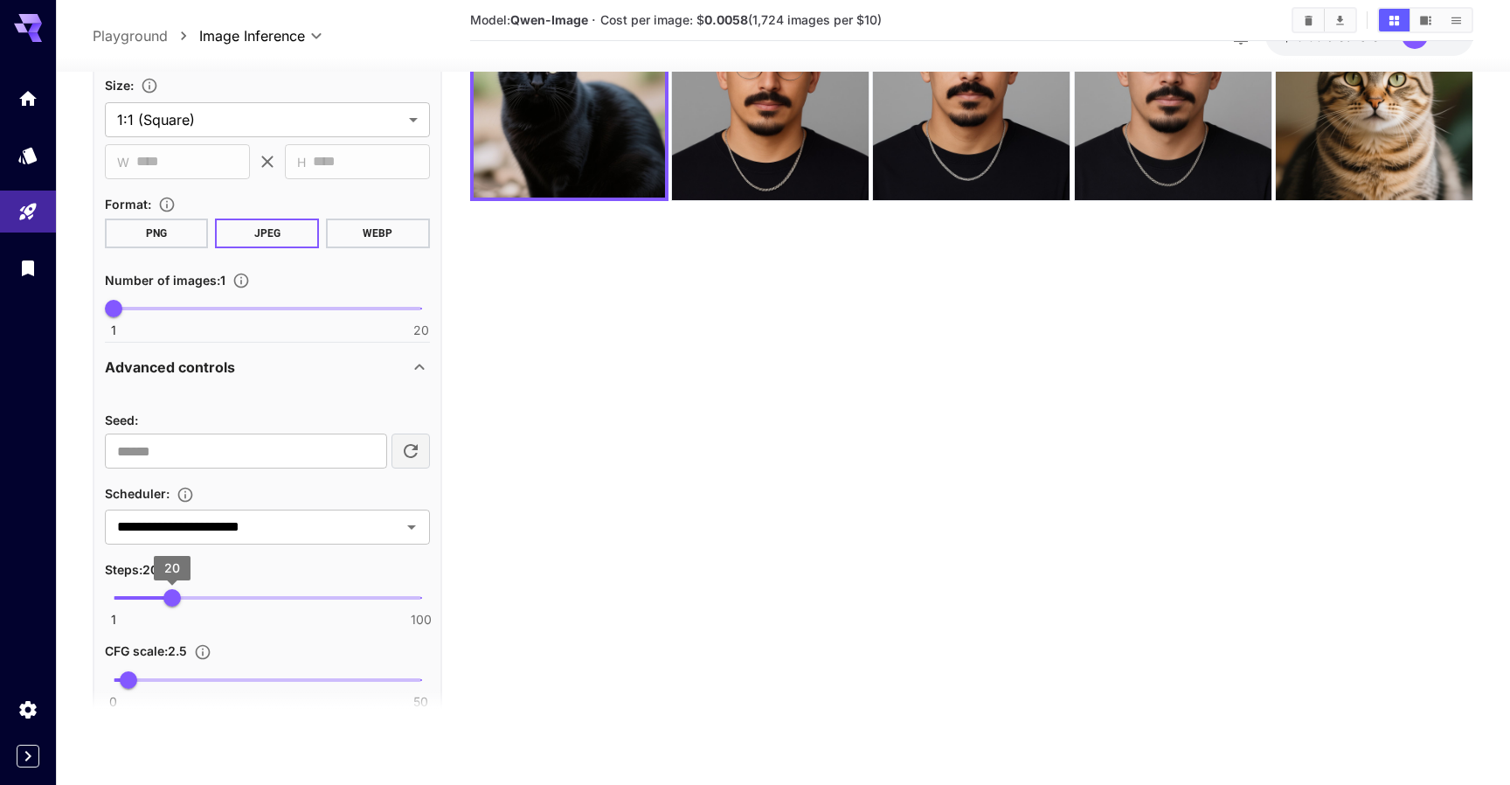
type textarea "**********"
type input "**"
drag, startPoint x: 183, startPoint y: 597, endPoint x: 197, endPoint y: 596, distance: 14.9
click at [197, 596] on span "28" at bounding box center [197, 597] width 17 height 17
click at [596, 480] on section "Model: Qwen-Image · Cost per image: $ 0.0058 (1,724 images per $10)" at bounding box center [972, 340] width 1004 height 785
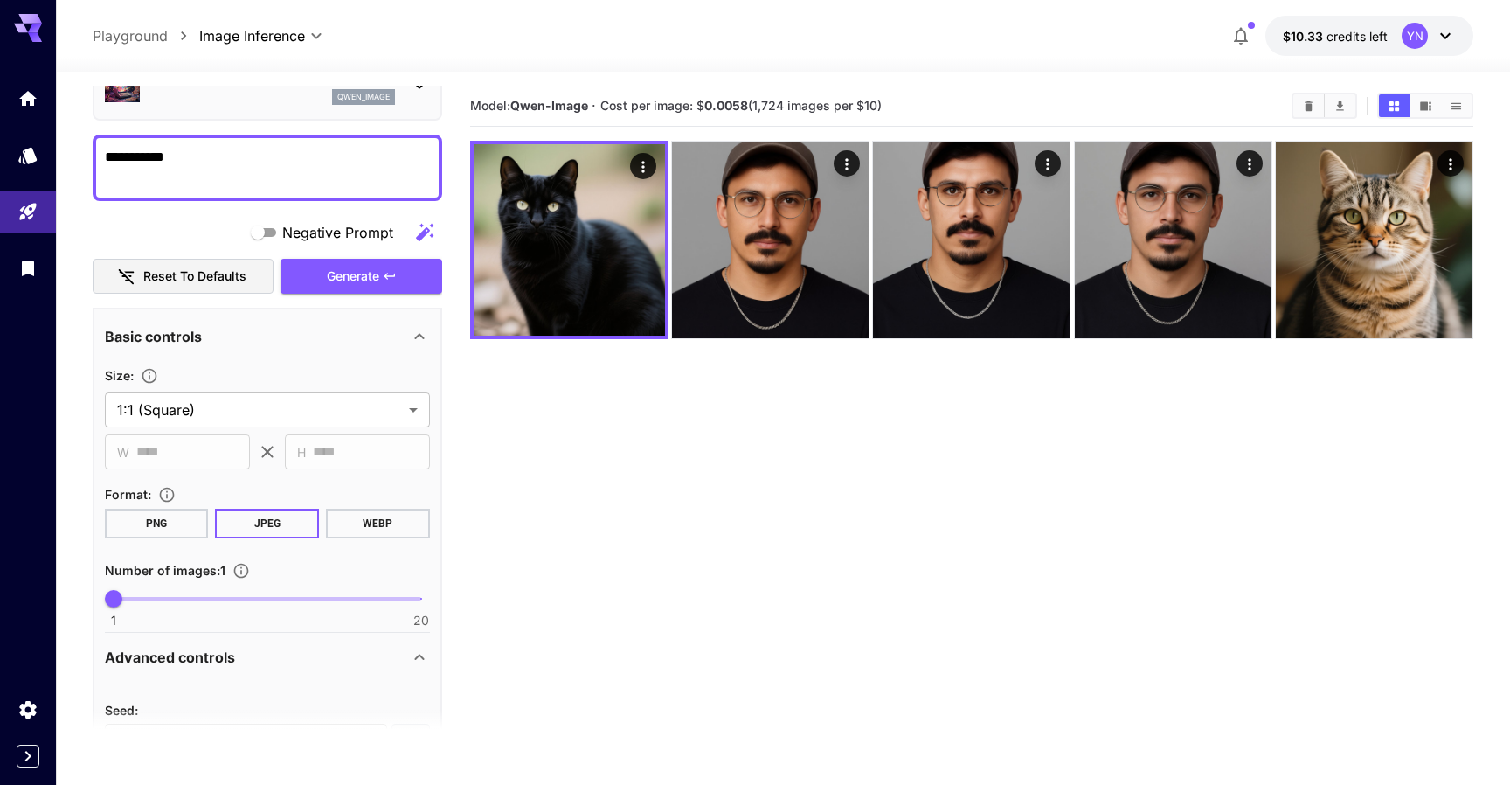
scroll to position [0, 0]
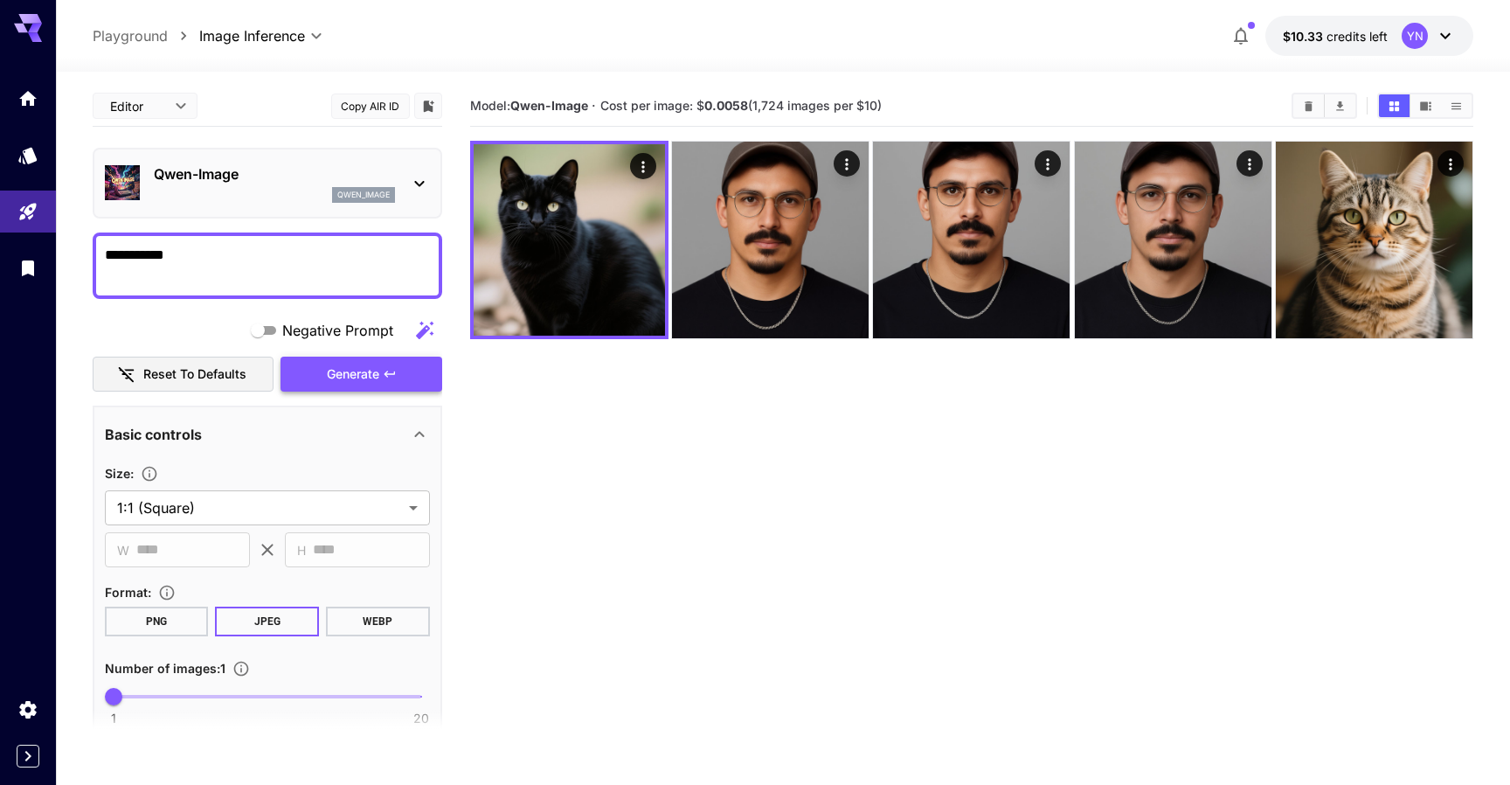
click at [370, 374] on span "Generate" at bounding box center [353, 374] width 52 height 22
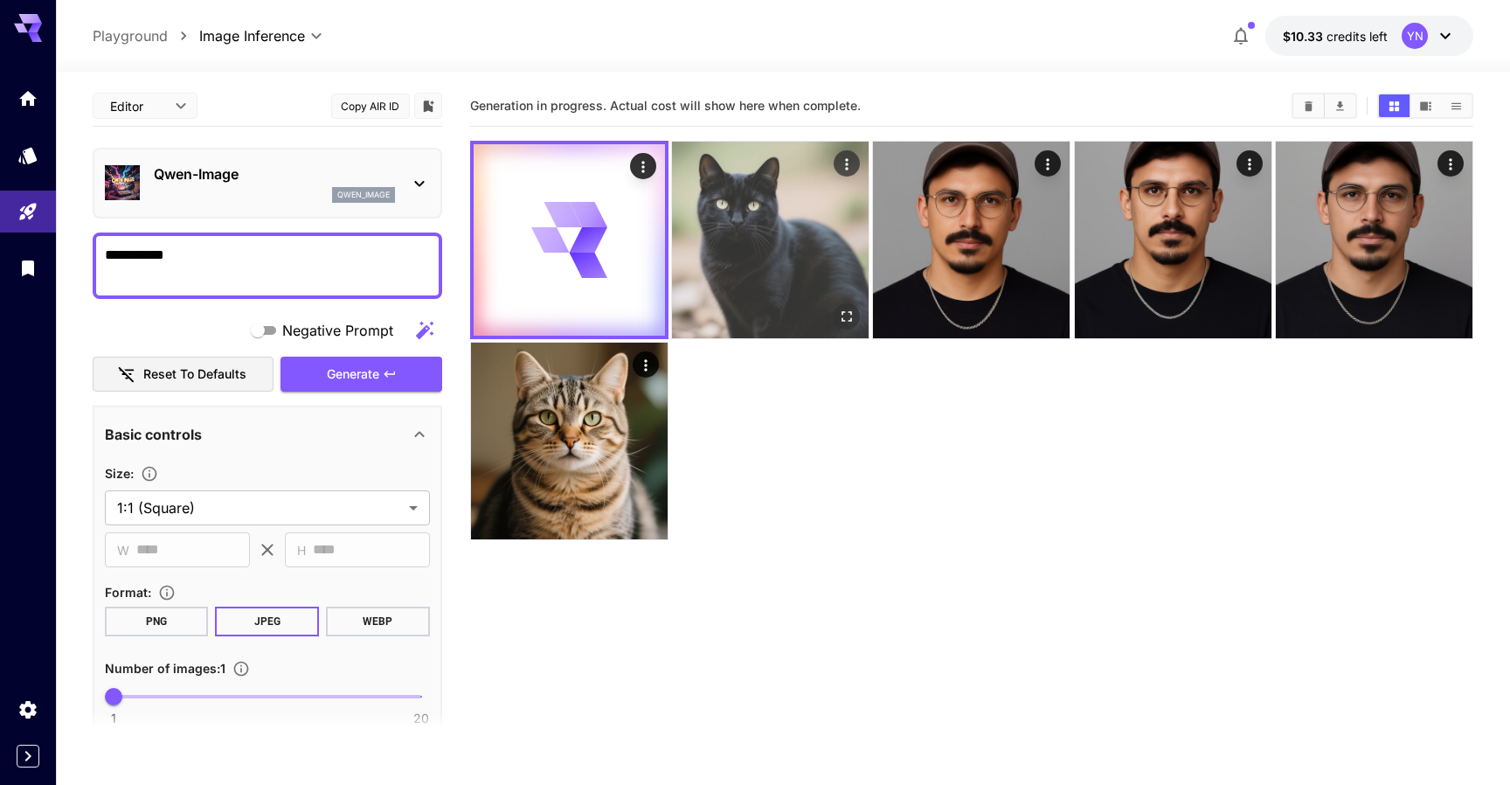
click at [784, 227] on img at bounding box center [770, 240] width 197 height 197
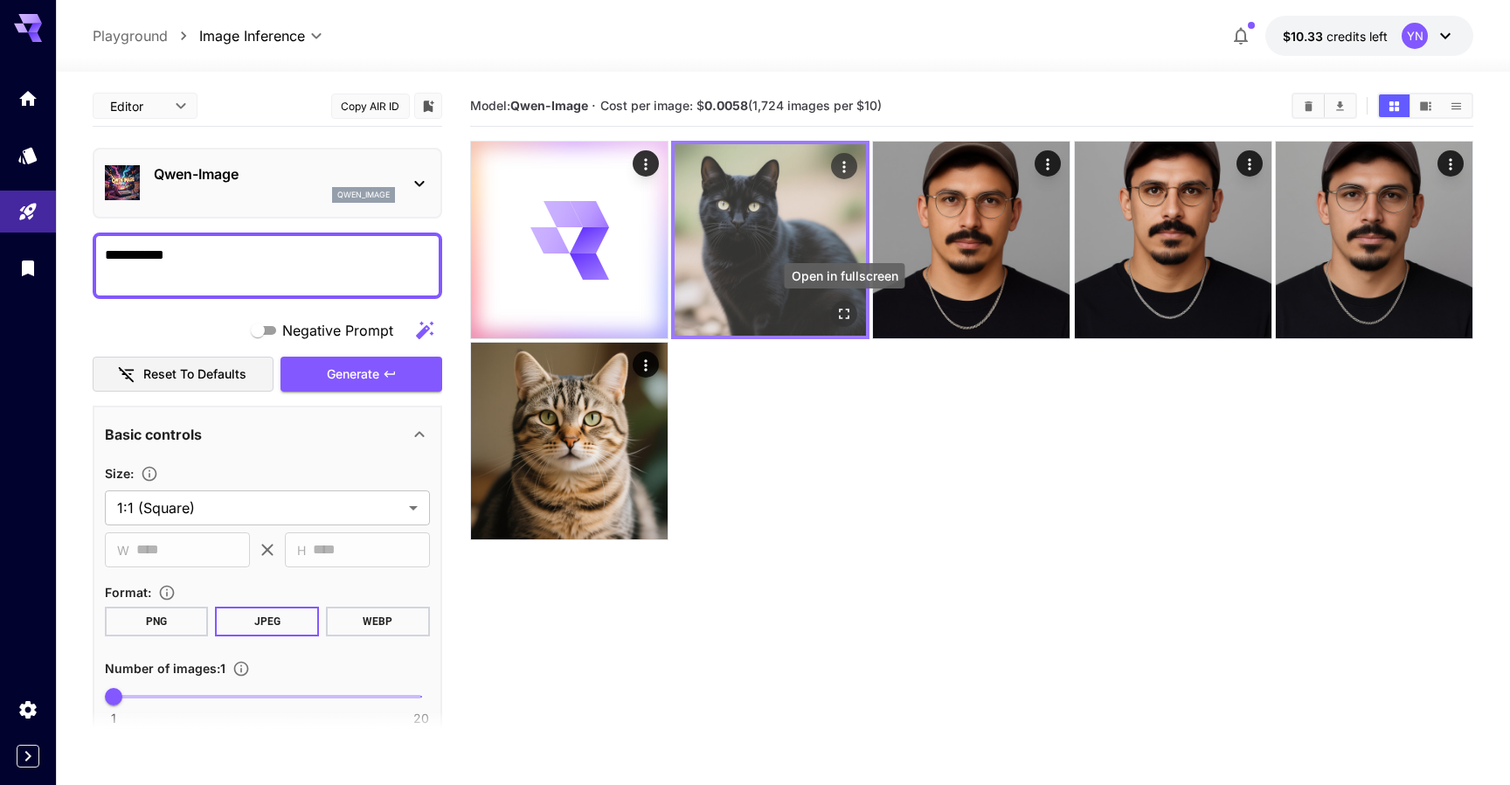
click at [844, 311] on icon "Open in fullscreen" at bounding box center [843, 313] width 17 height 17
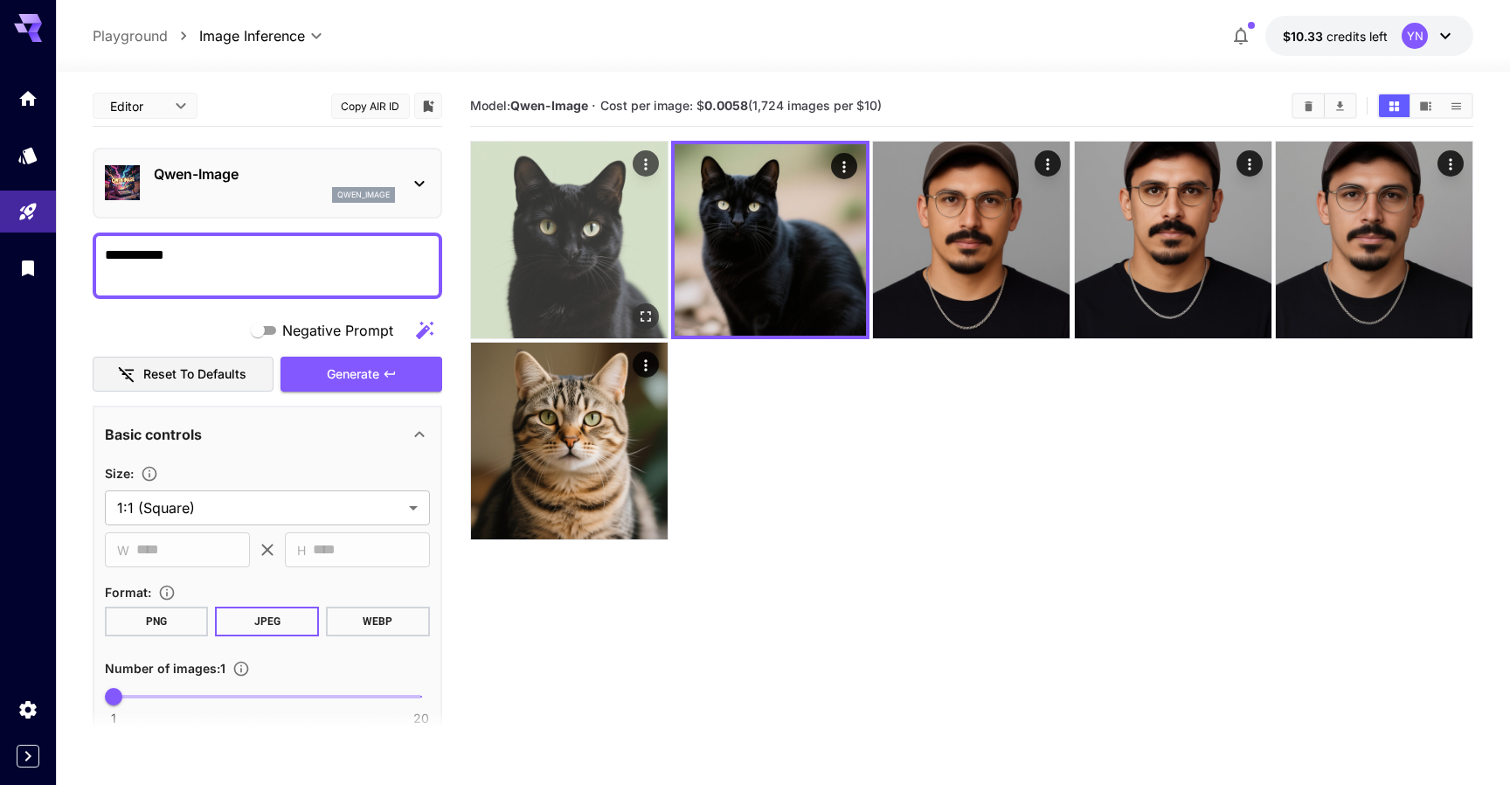
click at [636, 230] on img at bounding box center [569, 240] width 197 height 197
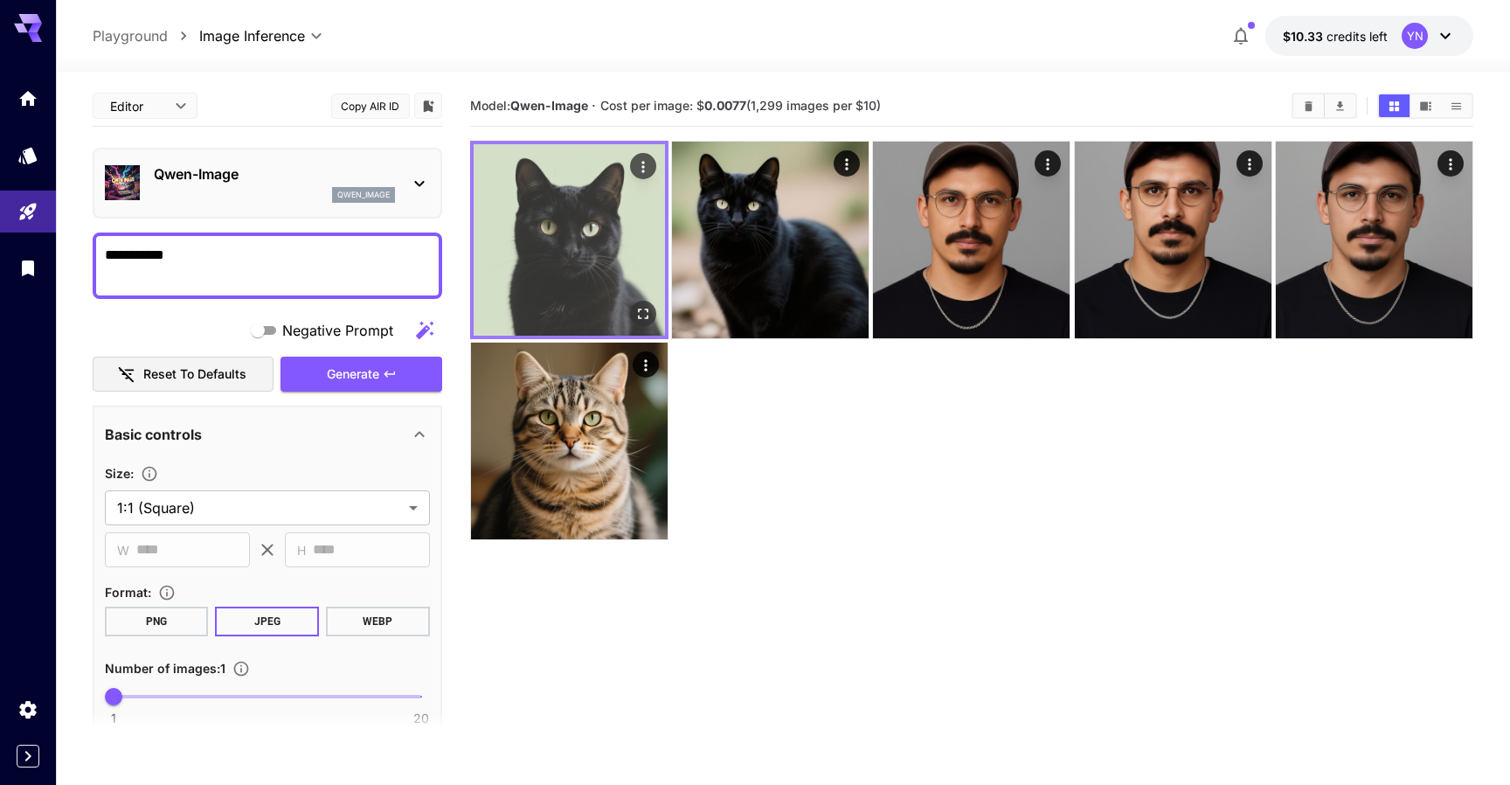
click at [645, 310] on icon "Open in fullscreen" at bounding box center [642, 313] width 17 height 17
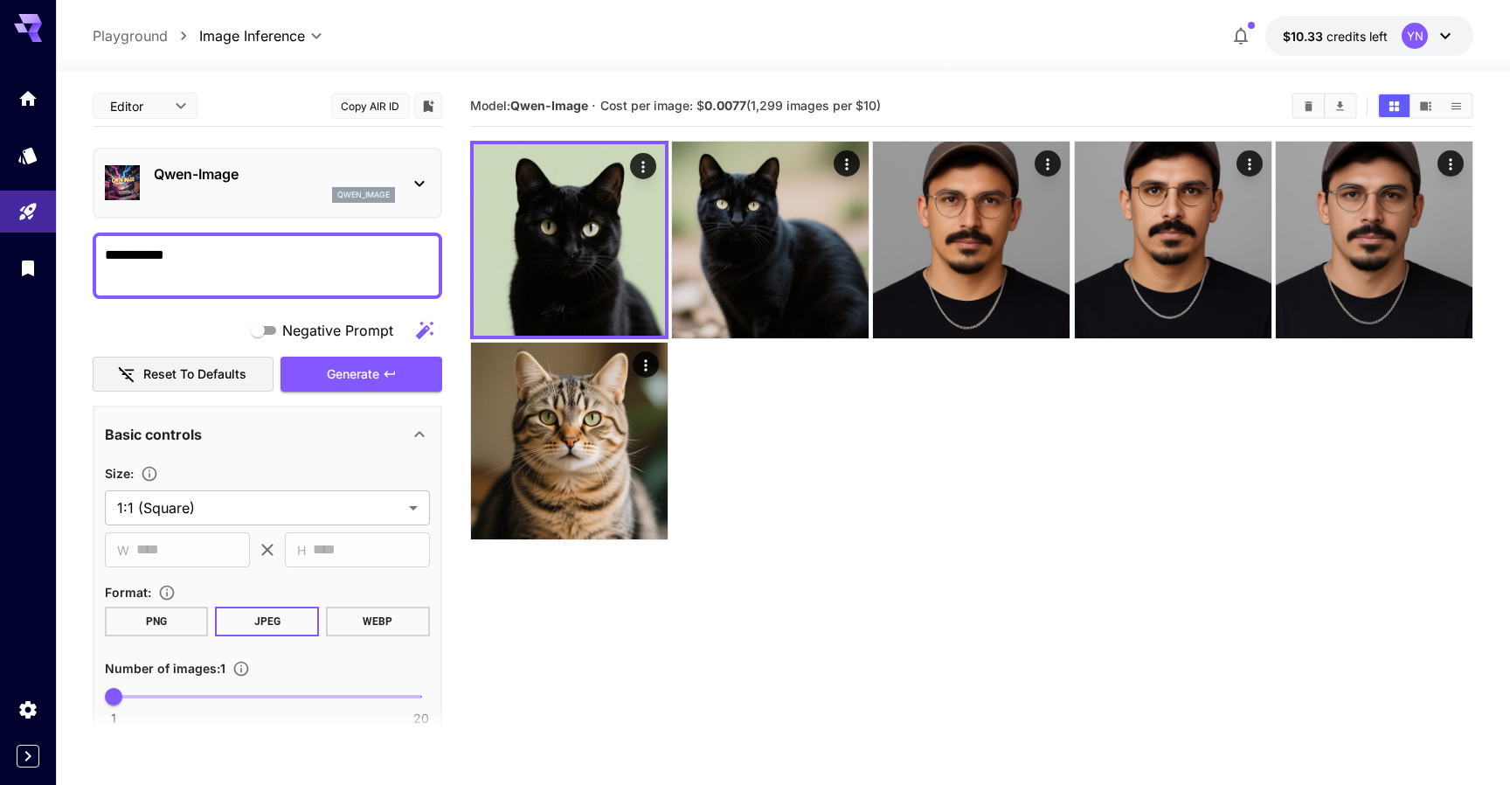
click at [405, 160] on div "Qwen-Image qwen_image" at bounding box center [267, 182] width 325 height 53
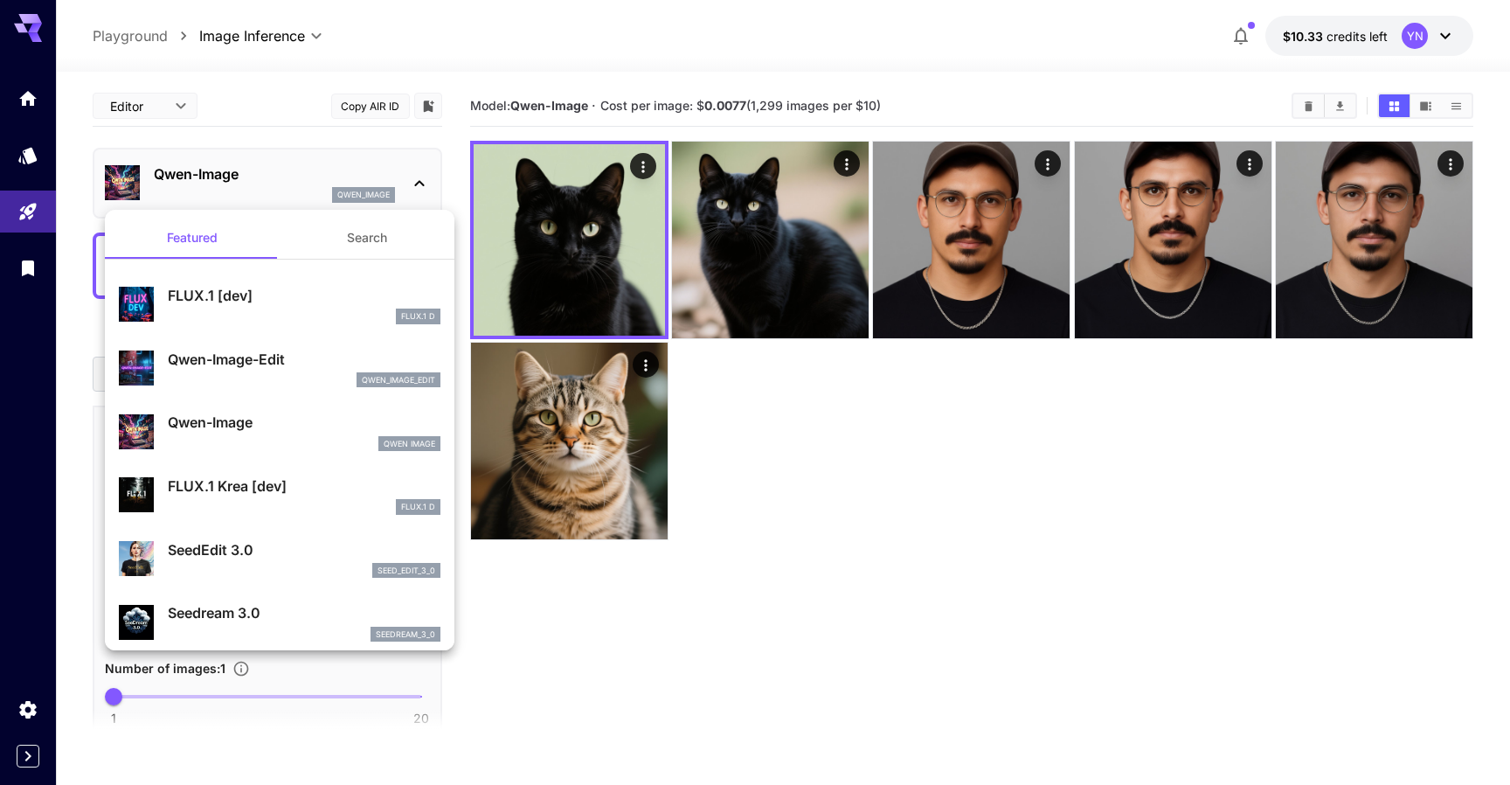
click at [259, 309] on div "FLUX.1 D" at bounding box center [304, 316] width 273 height 16
type input "***"
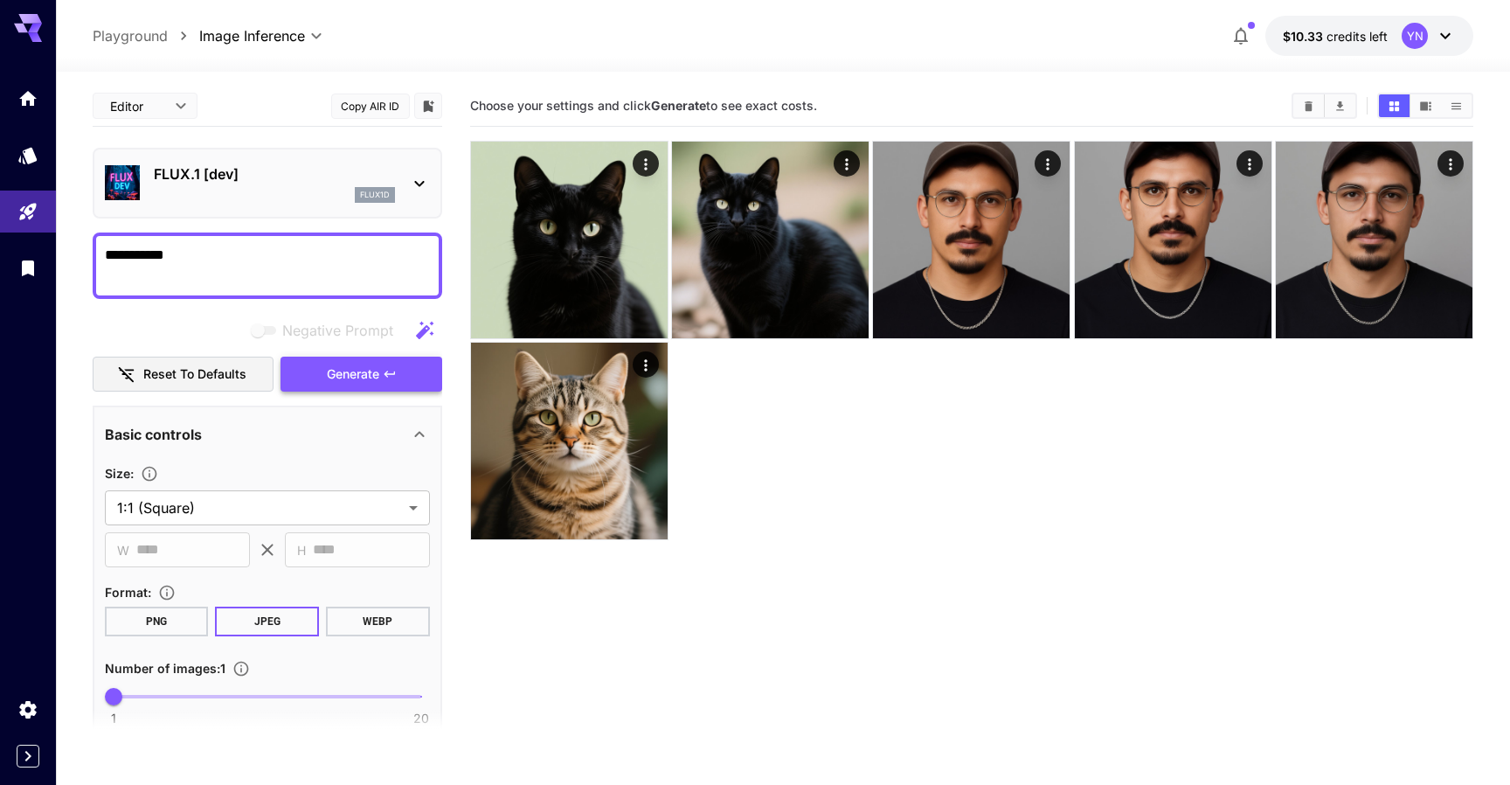
click at [416, 366] on button "Generate" at bounding box center [360, 374] width 161 height 36
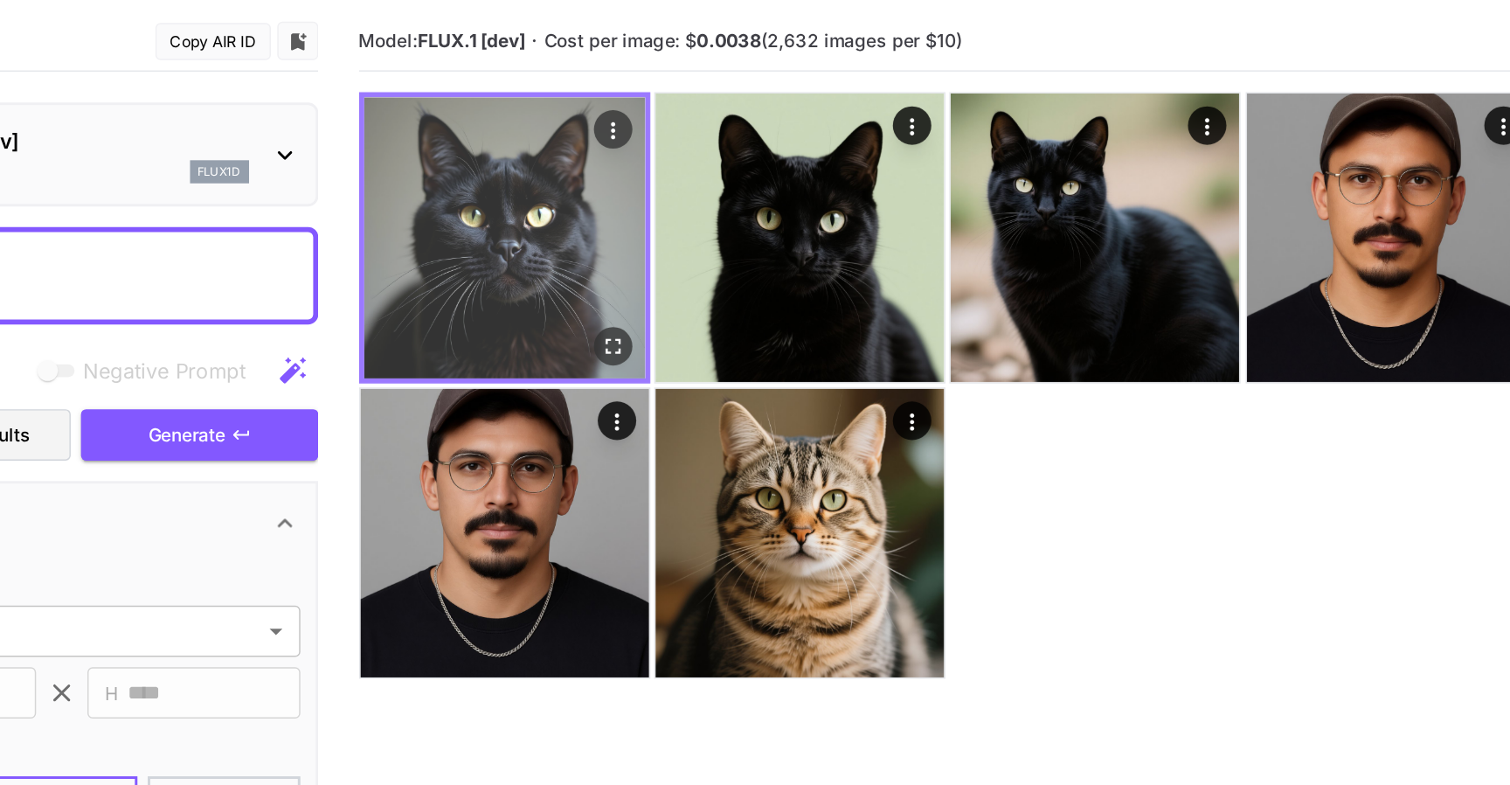
click at [594, 277] on img at bounding box center [569, 239] width 191 height 191
click at [634, 302] on button "Open in fullscreen" at bounding box center [643, 314] width 26 height 26
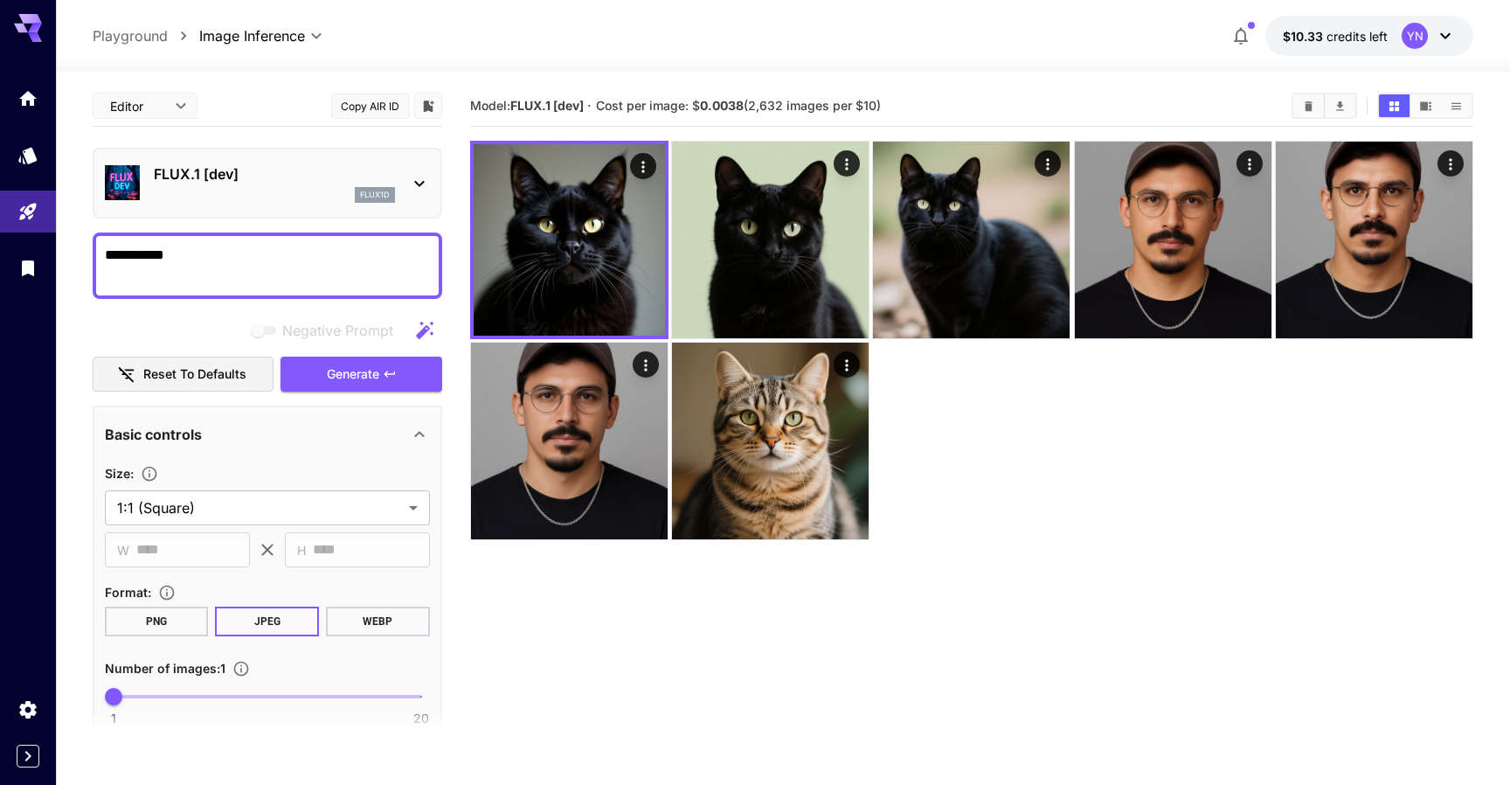
click at [23, 41] on icon at bounding box center [28, 28] width 28 height 28
